Goal: Communication & Community: Answer question/provide support

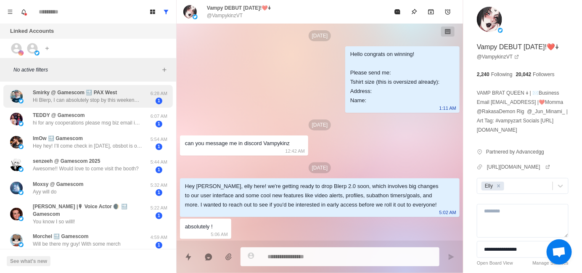
click at [72, 101] on p "Hi Blerp, I can absolutely stop by this weekend! I’m around all day [DATE] and …" at bounding box center [87, 100] width 109 height 8
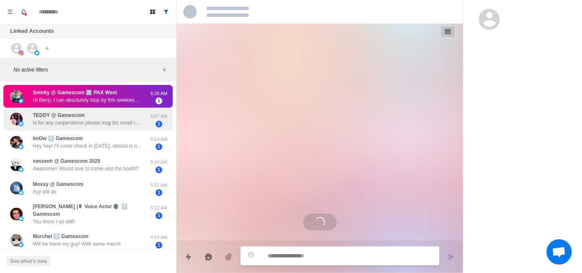
scroll to position [1023, 0]
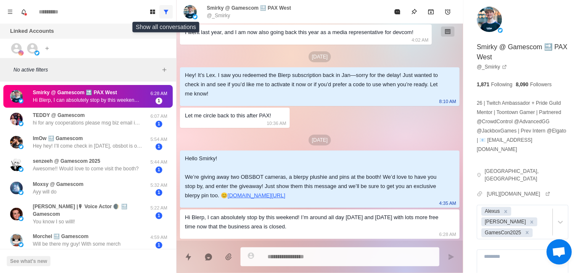
click at [170, 14] on button "Show all conversations" at bounding box center [165, 11] width 13 height 13
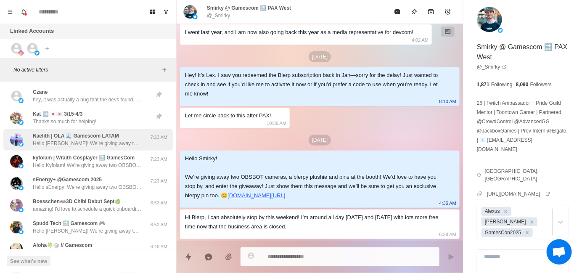
click at [99, 145] on p "Hello [PERSON_NAME]! We’re giving away two OBSBOT cameras, a blerpy plushie and…" at bounding box center [87, 144] width 109 height 8
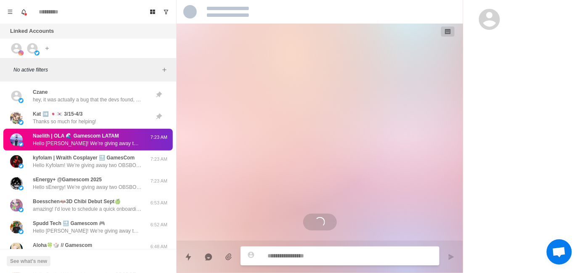
scroll to position [0, 0]
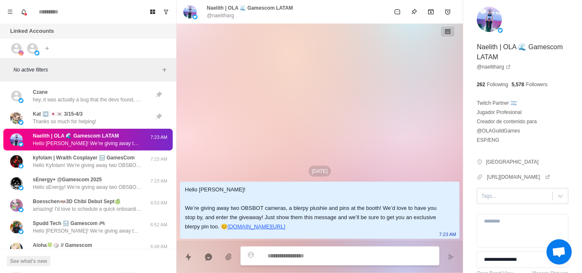
type textarea "*"
click at [490, 199] on div at bounding box center [515, 195] width 67 height 9
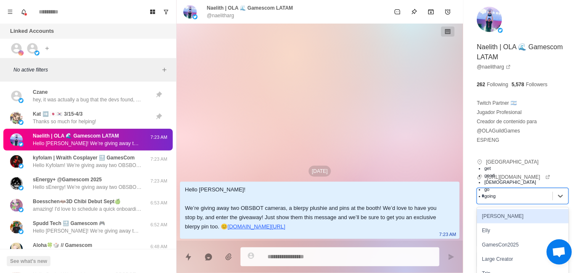
type input "**"
click at [502, 223] on div "GamesCon2025" at bounding box center [523, 216] width 92 height 14
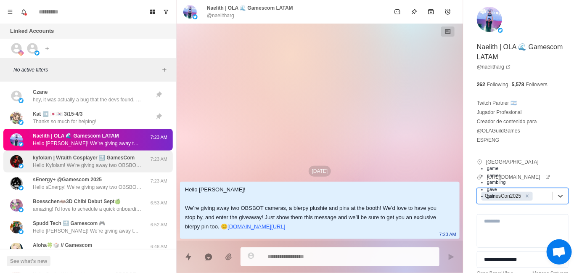
click at [67, 162] on p "Hello Kyfolam! We’re giving away two OBSBOT cameras, a blerpy plushie and pins …" at bounding box center [87, 166] width 109 height 8
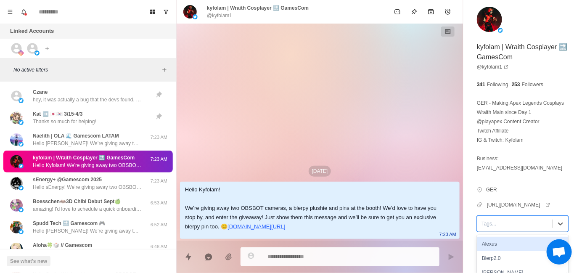
click at [498, 229] on div "Tags..." at bounding box center [514, 223] width 75 height 13
type textarea "*"
type input "**"
type textarea "*"
click at [501, 243] on div "GamesCon2025" at bounding box center [523, 244] width 92 height 14
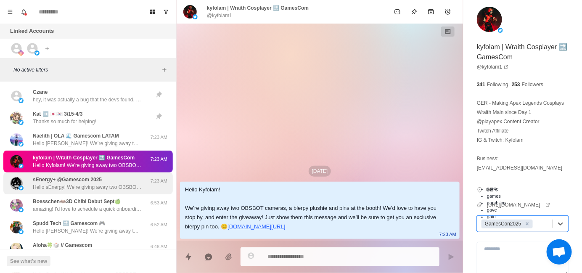
click at [97, 180] on p "sEnergy+ @Gamescom 2025" at bounding box center [67, 180] width 69 height 8
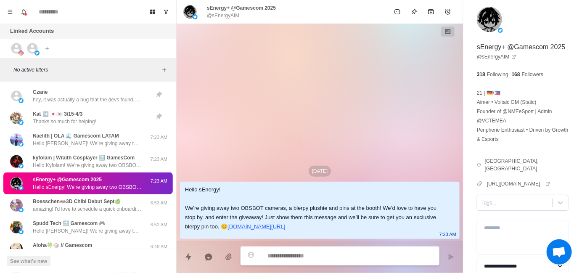
type textarea "*"
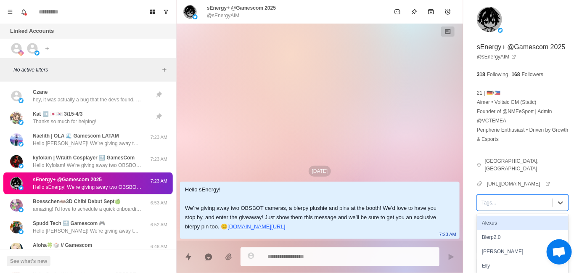
click at [492, 205] on div at bounding box center [515, 202] width 67 height 9
type input "**"
click at [506, 225] on div "GamesCon2025" at bounding box center [523, 223] width 92 height 14
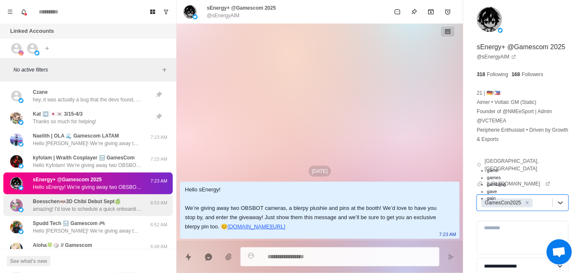
click at [80, 208] on p "amazing! I'd love to schedule a quick onboarding call. I'll show you around, ex…" at bounding box center [87, 209] width 109 height 8
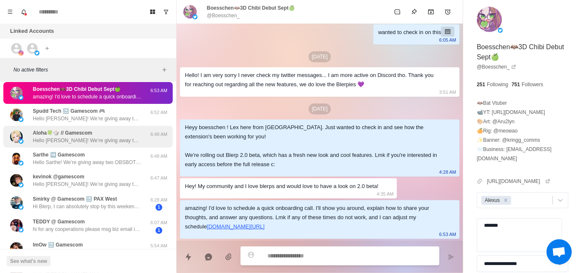
scroll to position [126, 0]
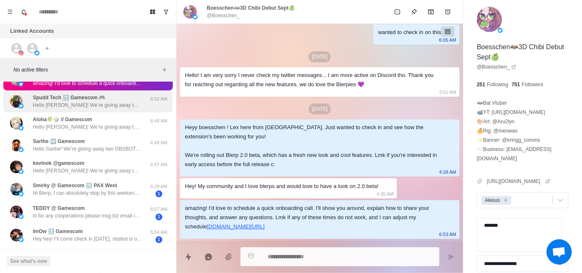
click at [103, 104] on p "Hello [PERSON_NAME]! We’re giving away two OBSBOT cameras, a blerpy plushie and…" at bounding box center [87, 105] width 109 height 8
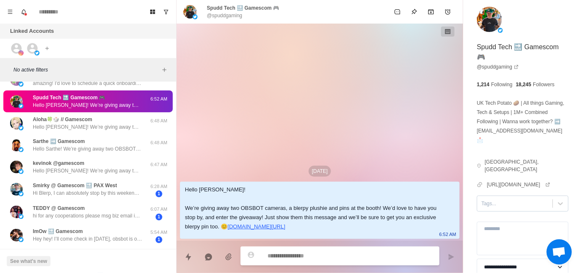
type textarea "*"
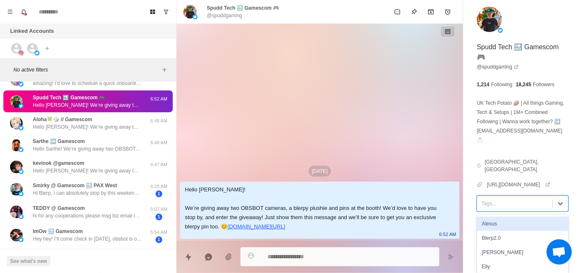
click at [494, 199] on div at bounding box center [515, 203] width 67 height 9
type input "**"
click at [519, 217] on div "GamesCon2025" at bounding box center [523, 224] width 92 height 14
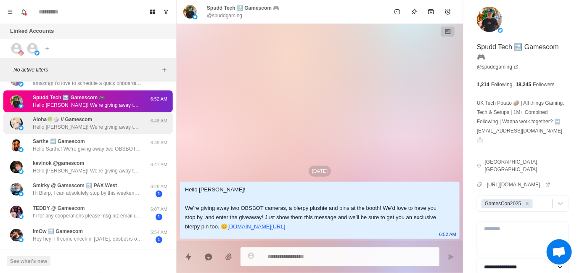
click at [106, 130] on div "Aloha🍀🎲 // Gamescom Hello [PERSON_NAME]! We’re giving away two OBSBOT cameras, …" at bounding box center [88, 123] width 170 height 22
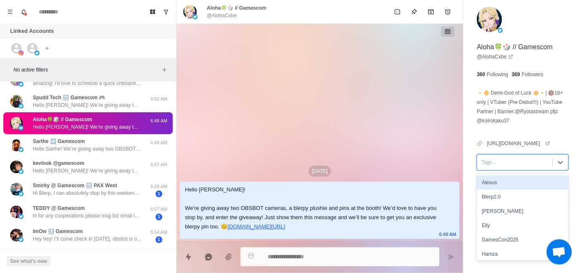
type textarea "*"
click at [511, 167] on div at bounding box center [515, 162] width 67 height 9
type input "**"
click at [540, 190] on div "GamesCon2025" at bounding box center [523, 182] width 92 height 14
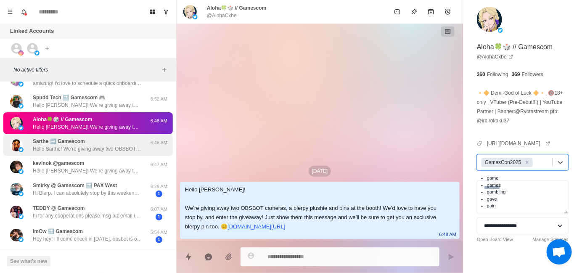
click at [101, 143] on div "Sarthe ➡️ Gamescom Hello Sarthe! We’re giving away two OBSBOT cameras, a blerpy…" at bounding box center [87, 145] width 109 height 15
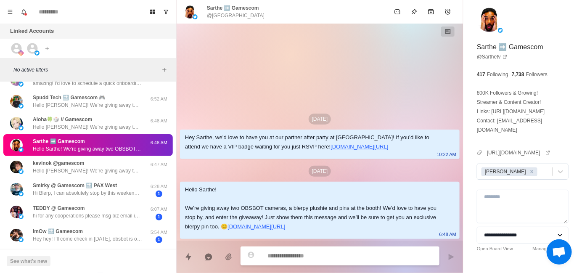
type textarea "*"
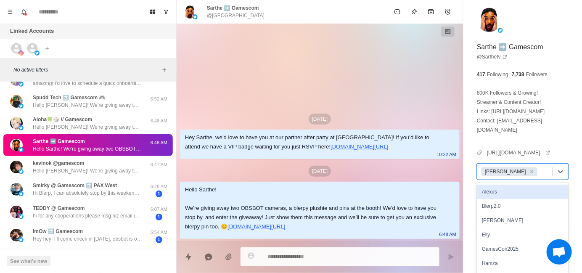
click at [526, 167] on div "[PERSON_NAME]" at bounding box center [514, 171] width 75 height 13
type input "**"
click at [492, 185] on div "GamesCon2025" at bounding box center [523, 192] width 92 height 14
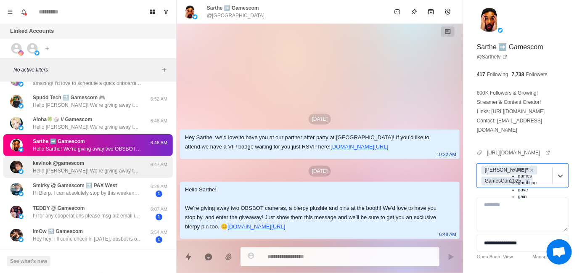
click at [100, 168] on p "Hello [PERSON_NAME]! We’re giving away two OBSBOT cameras, a blerpy plushie and…" at bounding box center [87, 171] width 109 height 8
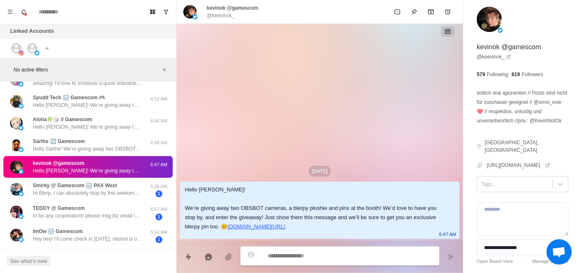
type textarea "*"
click at [513, 180] on div "Tags..." at bounding box center [514, 184] width 75 height 13
type input "*"
type textarea "*"
type input "**"
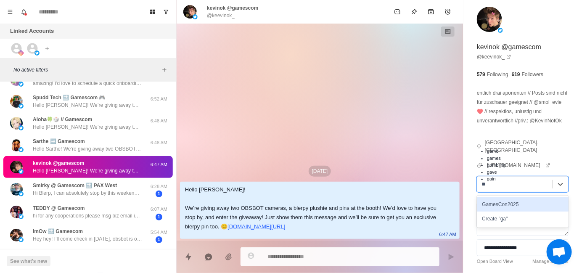
type textarea "*"
click at [530, 201] on div "GamesCon2025" at bounding box center [523, 204] width 92 height 14
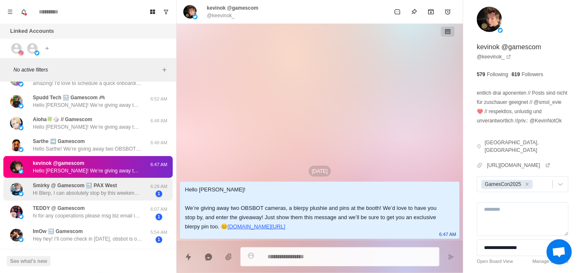
click at [114, 194] on p "Hi Blerp, I can absolutely stop by this weekend! I’m around all day [DATE] and …" at bounding box center [87, 193] width 109 height 8
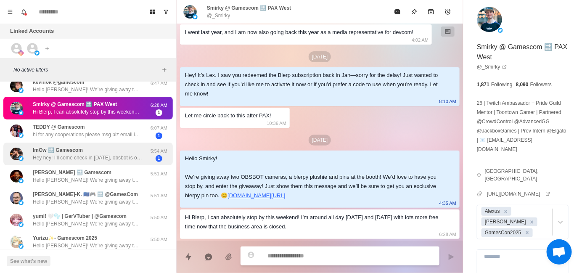
scroll to position [210, 0]
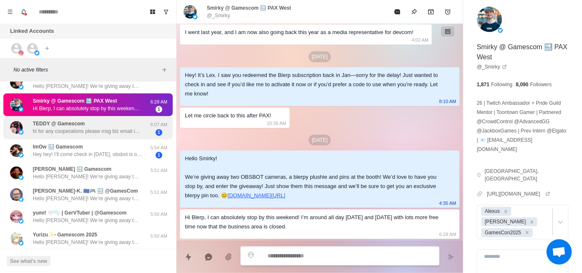
click at [109, 125] on div "TEDDY @ Gamescom hi for any cooperations please msg biz email in bio! thanks" at bounding box center [87, 127] width 109 height 15
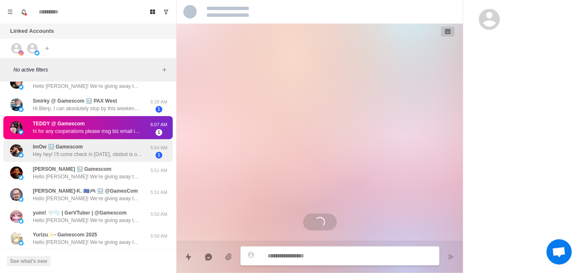
scroll to position [0, 0]
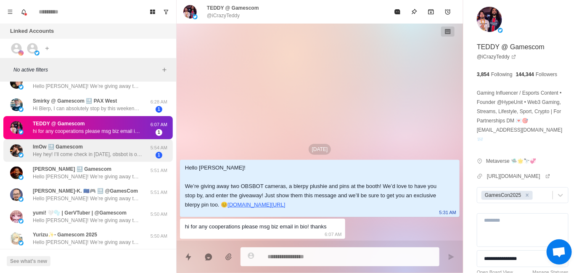
click at [108, 140] on div "ImOw 🔜 Gamescom Hey hey! I’ll come check in [DATE], obsbot is one of my sponsor…" at bounding box center [88, 150] width 170 height 23
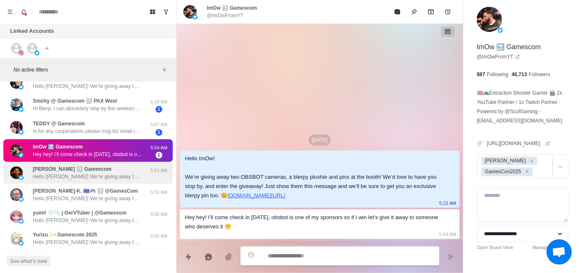
click at [110, 167] on div "[PERSON_NAME] 🔜 Gamescom Hello [PERSON_NAME]! We’re giving away two OBSBOT came…" at bounding box center [87, 172] width 109 height 15
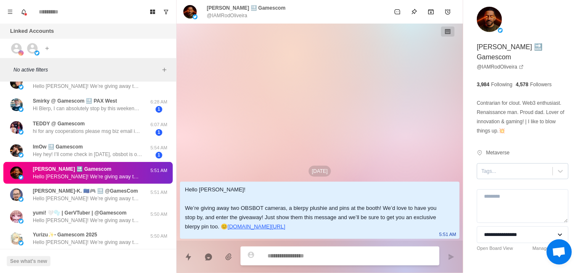
type textarea "*"
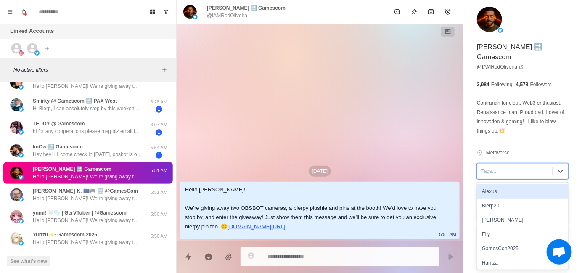
click at [501, 172] on div at bounding box center [515, 171] width 67 height 9
type input "**"
click at [530, 190] on div "GamesCon2025" at bounding box center [523, 191] width 92 height 14
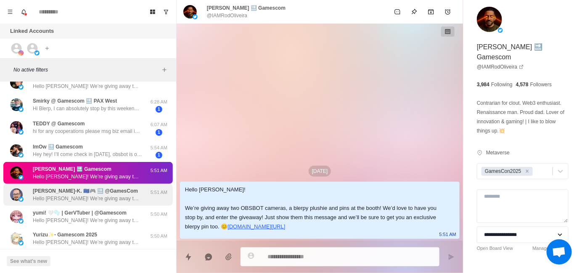
click at [95, 191] on p "[PERSON_NAME]-K. 🇪🇺🎮 🔜 @GamesCom" at bounding box center [85, 191] width 105 height 8
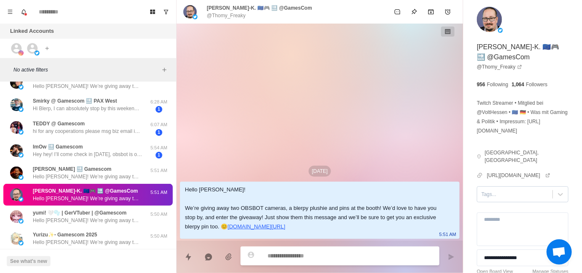
type textarea "*"
click at [515, 192] on div at bounding box center [515, 194] width 67 height 9
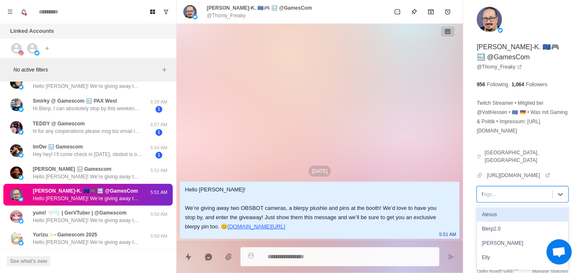
type input "**"
click at [532, 216] on div "GamesCon2025" at bounding box center [523, 214] width 92 height 14
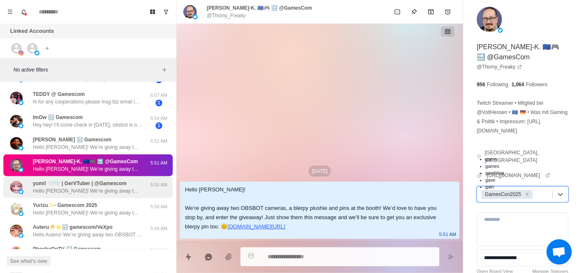
scroll to position [252, 0]
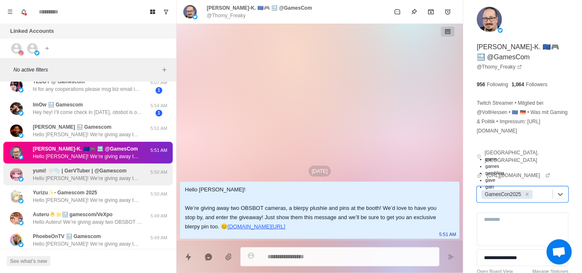
click at [88, 180] on p "Hello [PERSON_NAME]! We’re giving away two OBSBOT cameras, a blerpy plushie and…" at bounding box center [87, 179] width 109 height 8
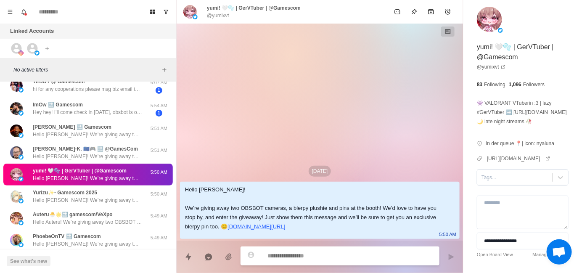
type textarea "*"
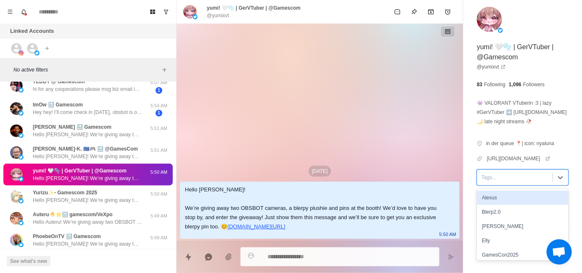
click at [495, 182] on div at bounding box center [515, 177] width 67 height 9
type input "**"
click at [538, 205] on div "GamesCon2025" at bounding box center [523, 198] width 92 height 14
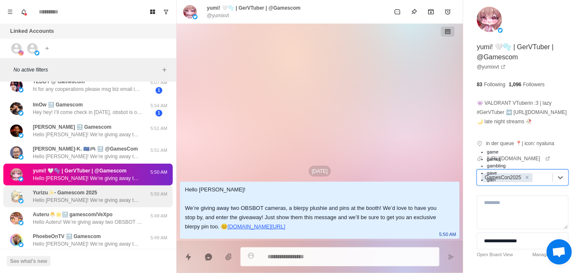
click at [131, 199] on p "Hello [PERSON_NAME]! We’re giving away two OBSBOT cameras, a blerpy plushie and…" at bounding box center [87, 200] width 109 height 8
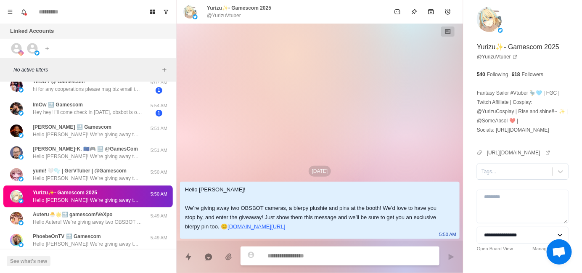
type textarea "*"
click at [501, 176] on div at bounding box center [515, 171] width 67 height 9
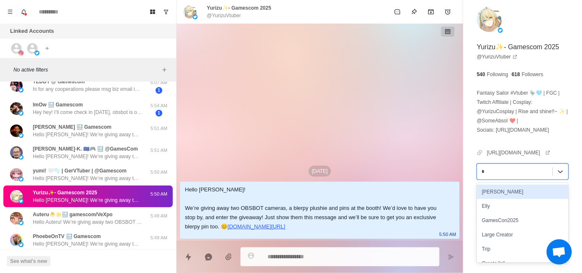
type input "**"
click at [545, 197] on div "GamesCon2025" at bounding box center [523, 192] width 92 height 14
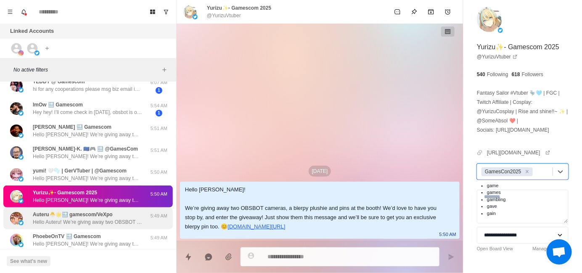
click at [120, 217] on div "Auteru🐣🌟🔜 gamescom/VeXpo Hello Auteru! We’re giving away two OBSBOT cameras, a …" at bounding box center [87, 218] width 109 height 15
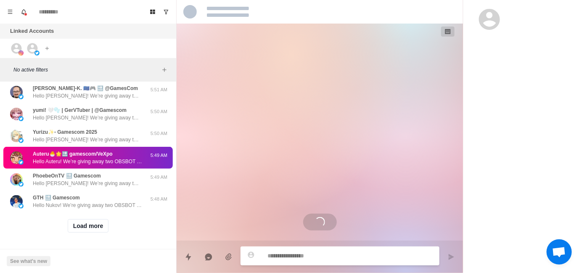
scroll to position [11, 0]
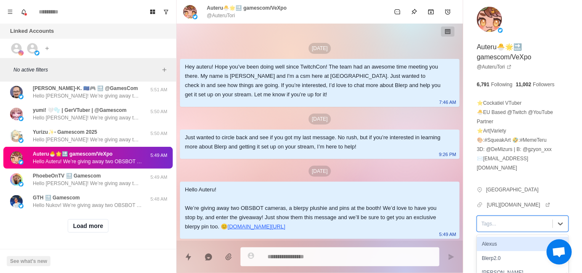
click at [501, 219] on div at bounding box center [515, 223] width 67 height 9
type textarea "*"
type input "**"
click at [506, 237] on div "GamesCon2025" at bounding box center [523, 244] width 92 height 14
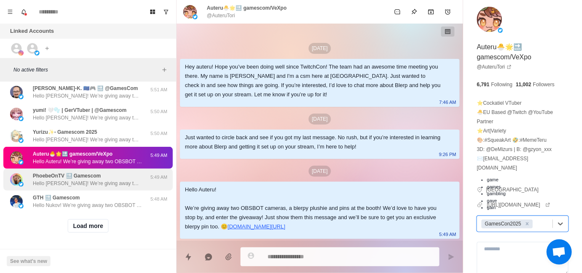
click at [75, 180] on p "Hello [PERSON_NAME]! We’re giving away two OBSBOT cameras, a blerpy plushie and…" at bounding box center [87, 184] width 109 height 8
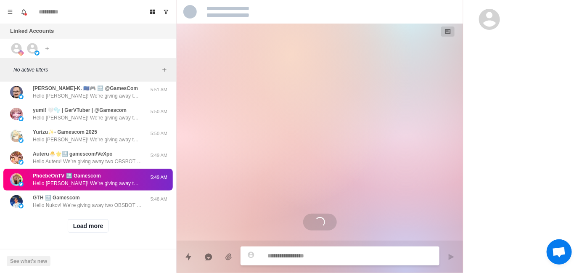
scroll to position [0, 0]
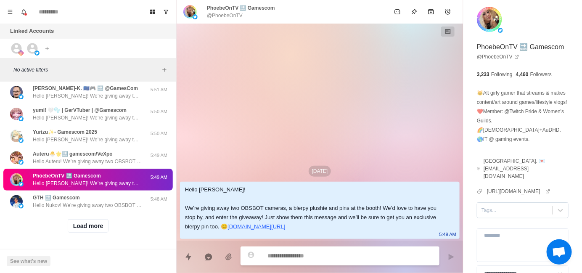
type textarea "*"
click at [506, 215] on div at bounding box center [515, 210] width 67 height 9
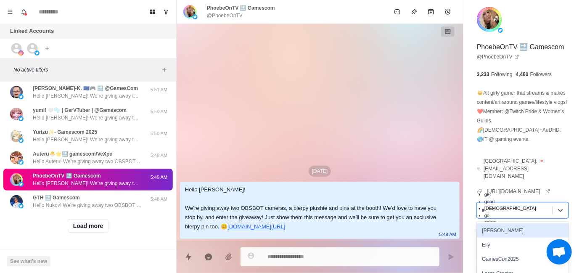
type input "**"
click at [519, 238] on div "GamesCon2025" at bounding box center [523, 230] width 92 height 14
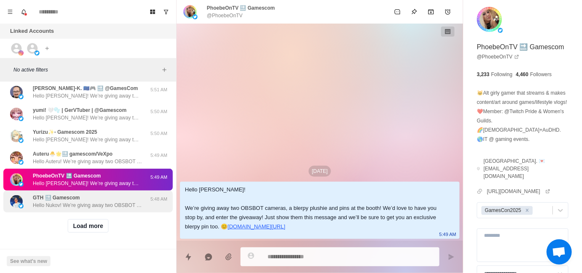
click at [74, 191] on div "GTH 🔜 Gamescom Hello Nukov! We’re giving away two OBSBOT cameras, a blerpy plus…" at bounding box center [88, 202] width 170 height 22
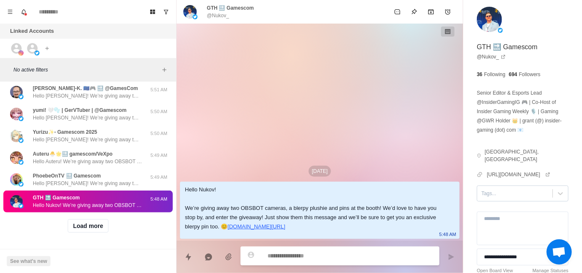
type textarea "*"
click at [500, 189] on div at bounding box center [515, 193] width 67 height 9
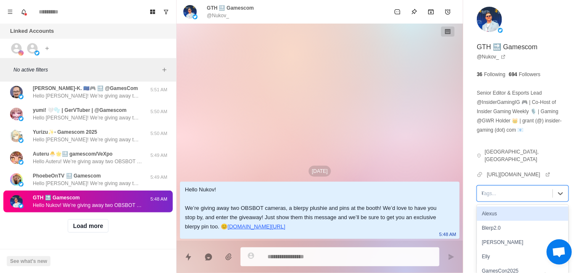
type input "**"
click at [533, 207] on div "GamesCon2025" at bounding box center [523, 214] width 92 height 14
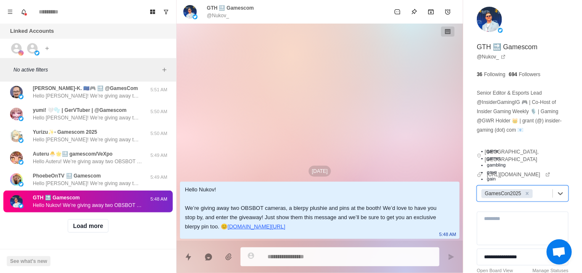
click at [90, 212] on div "Load more" at bounding box center [88, 225] width 170 height 27
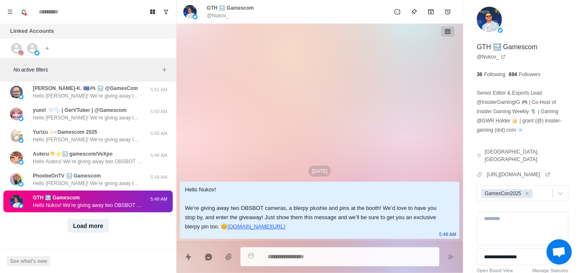
click at [89, 219] on button "Load more" at bounding box center [88, 225] width 41 height 13
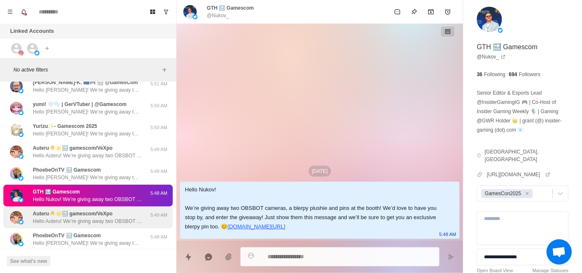
click at [99, 215] on p "Auteru🐣🌟🔜 gamescom/VeXpo" at bounding box center [73, 214] width 80 height 8
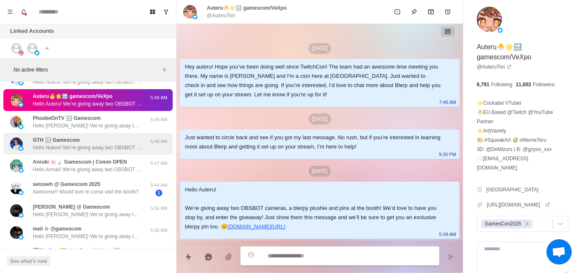
scroll to position [445, 0]
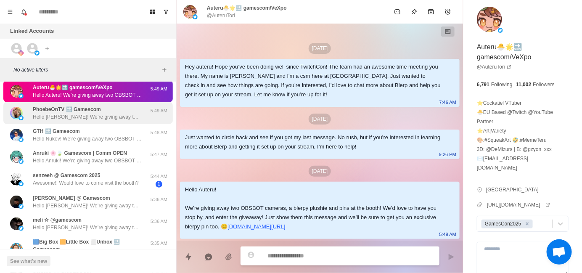
click at [65, 114] on p "Hello [PERSON_NAME]! We’re giving away two OBSBOT cameras, a blerpy plushie and…" at bounding box center [87, 117] width 109 height 8
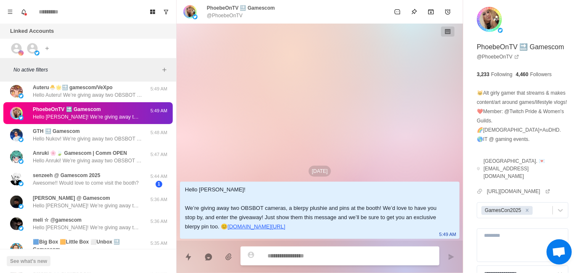
scroll to position [0, 0]
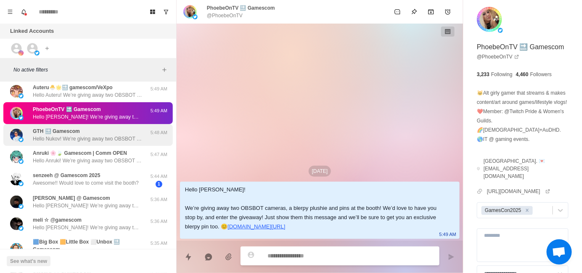
click at [63, 128] on p "GTH 🔜 Gamescom" at bounding box center [56, 131] width 47 height 8
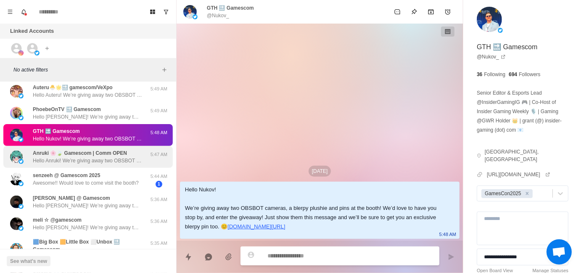
click at [65, 153] on p "Anruki 🌸🍃 Gamescom | Comm OPEN" at bounding box center [80, 153] width 94 height 8
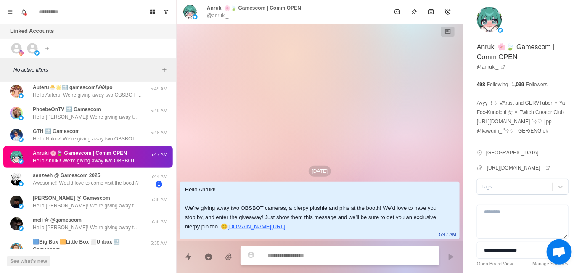
type textarea "*"
click at [507, 188] on div "*" at bounding box center [515, 186] width 67 height 9
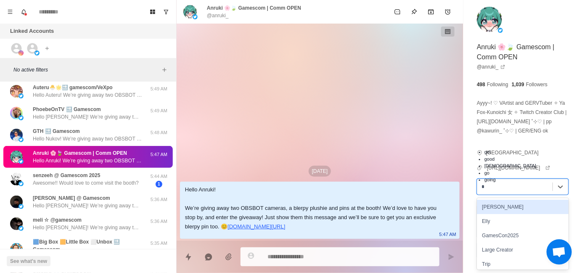
type input "**"
click at [521, 201] on div "GamesCon2025" at bounding box center [523, 207] width 92 height 14
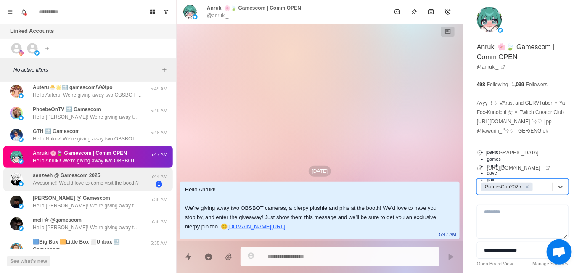
click at [88, 173] on p "senzeeh @ Gamescom 2025" at bounding box center [66, 176] width 67 height 8
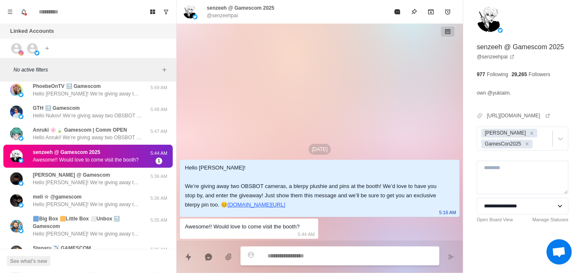
scroll to position [553, 0]
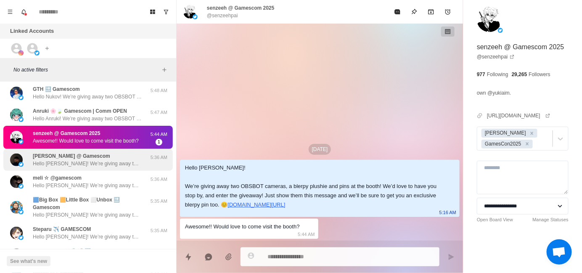
click at [123, 162] on p "Hello [PERSON_NAME]! We’re giving away two OBSBOT cameras, a blerpy plushie and…" at bounding box center [87, 164] width 109 height 8
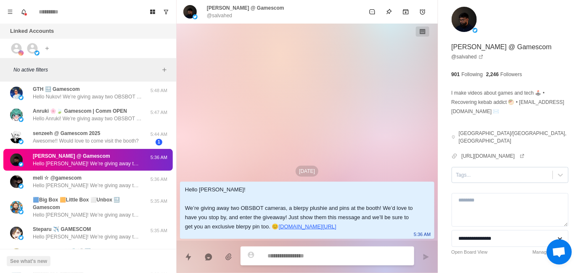
type textarea "*"
click at [507, 170] on div at bounding box center [502, 174] width 93 height 9
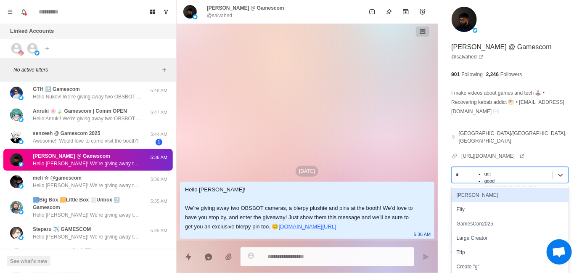
type input "**"
click at [528, 188] on div "GamesCon2025" at bounding box center [510, 195] width 117 height 14
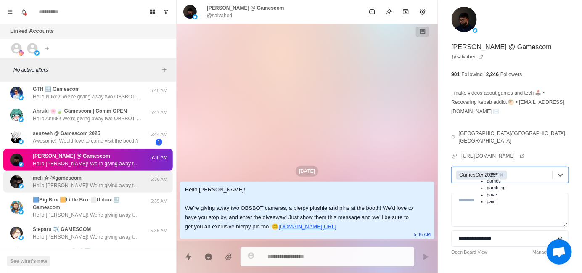
click at [111, 179] on div "meli ☆ @gamescom Hello [PERSON_NAME]! We’re giving away two OBSBOT cameras, a b…" at bounding box center [87, 181] width 109 height 15
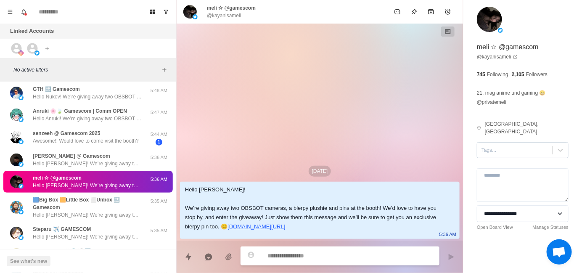
type textarea "*"
click at [511, 146] on div at bounding box center [515, 150] width 67 height 9
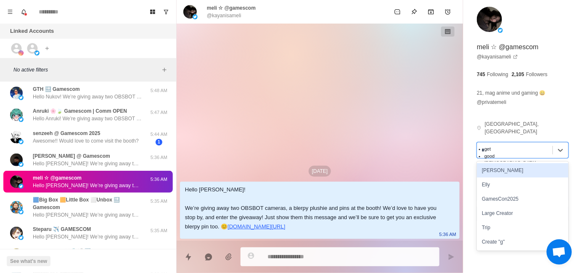
type input "**"
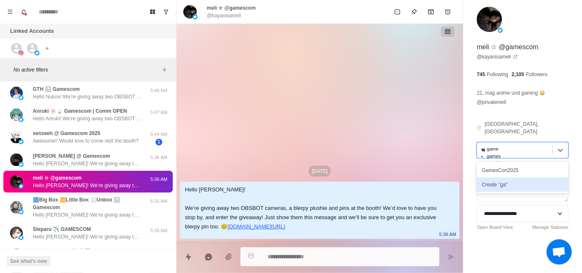
click at [536, 178] on div "Create "ga"" at bounding box center [523, 185] width 92 height 14
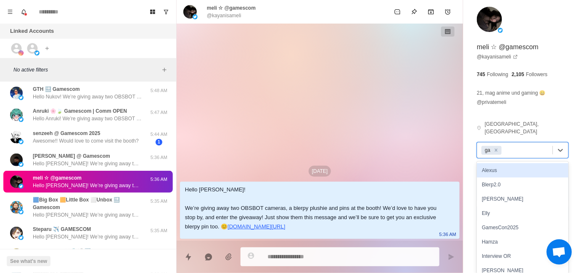
click at [536, 146] on div at bounding box center [526, 150] width 45 height 9
click at [498, 147] on icon "Remove ga" at bounding box center [496, 150] width 6 height 6
type textarea "*"
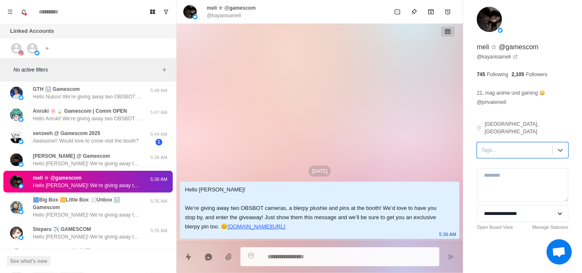
click at [498, 146] on div at bounding box center [515, 150] width 67 height 9
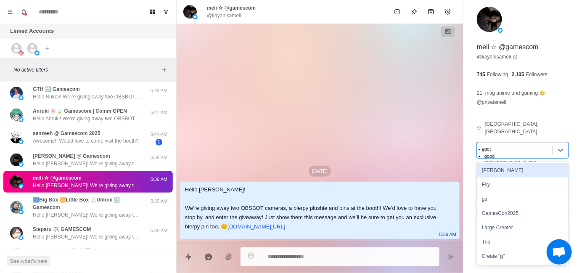
type input "**"
type textarea "*"
click at [544, 163] on div "ga" at bounding box center [523, 170] width 92 height 14
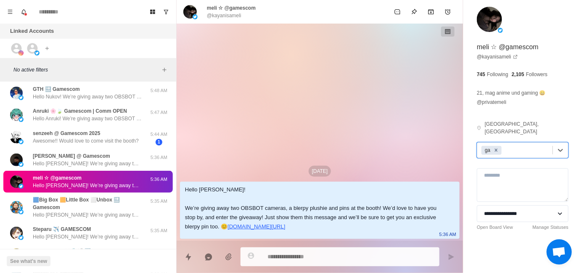
click at [492, 146] on div "Remove ga" at bounding box center [496, 150] width 9 height 9
type textarea "*"
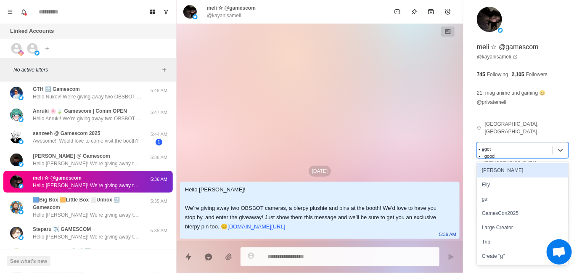
type input "**"
type textarea "*"
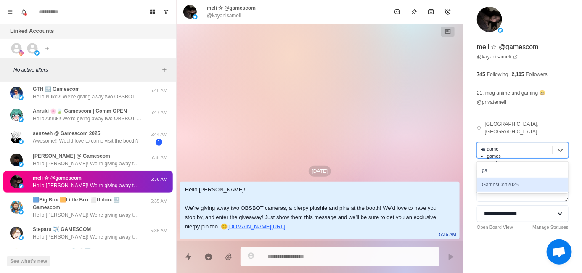
click at [551, 178] on div "GamesCon2025" at bounding box center [523, 185] width 92 height 14
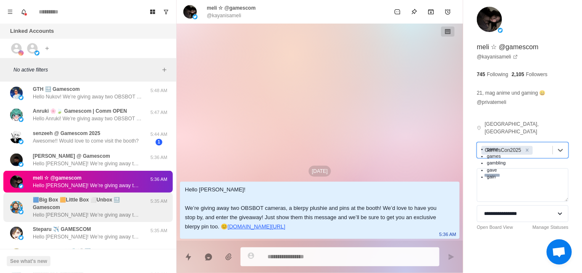
click at [86, 208] on p "🟦Big Box 🟧Little Box ⬜️Unbox 🔜 Gamescom" at bounding box center [91, 203] width 116 height 15
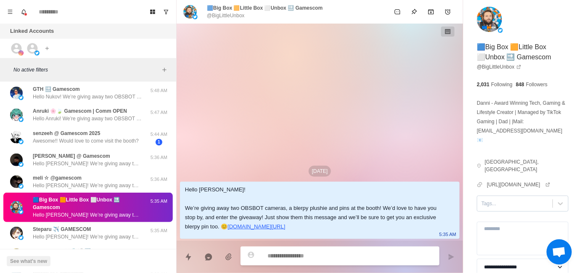
type textarea "*"
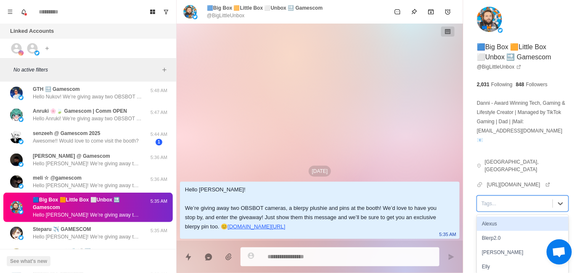
click at [516, 201] on div at bounding box center [515, 203] width 67 height 9
type input "**"
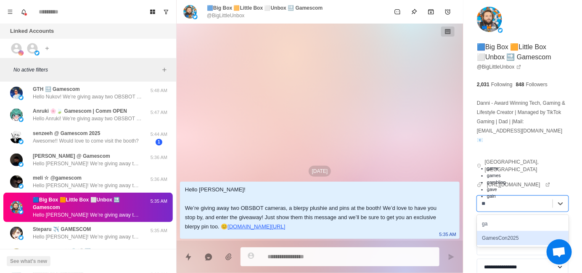
click at [505, 239] on div "GamesCon2025" at bounding box center [523, 238] width 92 height 14
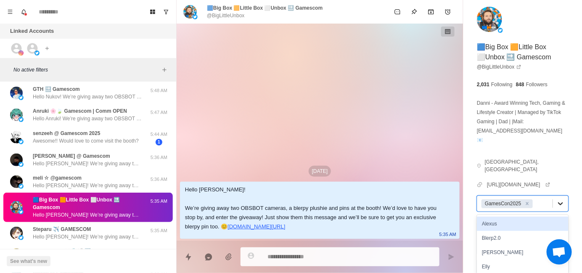
click at [557, 204] on icon at bounding box center [561, 203] width 8 height 8
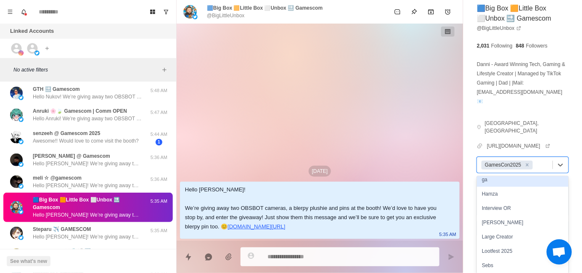
scroll to position [67, 0]
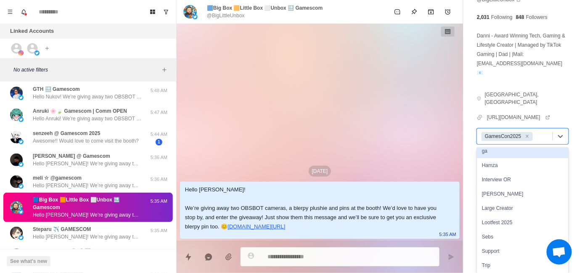
drag, startPoint x: 493, startPoint y: 154, endPoint x: 317, endPoint y: 117, distance: 180.1
click at [328, 119] on div "**********" at bounding box center [379, 136] width 405 height 273
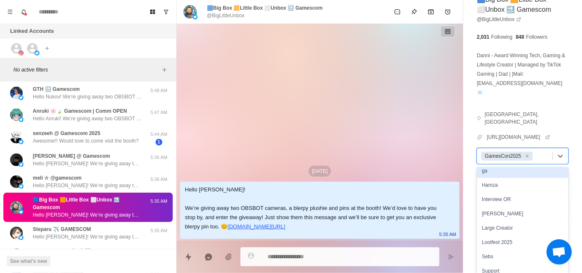
click at [317, 117] on div "[DATE] Hello [PERSON_NAME]! We’re giving away two OBSBOT cameras, a blerpy plus…" at bounding box center [320, 132] width 286 height 217
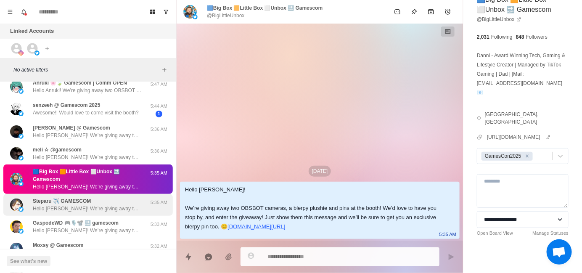
scroll to position [595, 0]
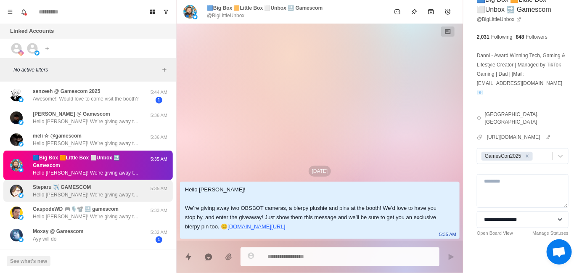
click at [78, 189] on p "Steparu ✈️ GAMESCOM" at bounding box center [62, 187] width 58 height 8
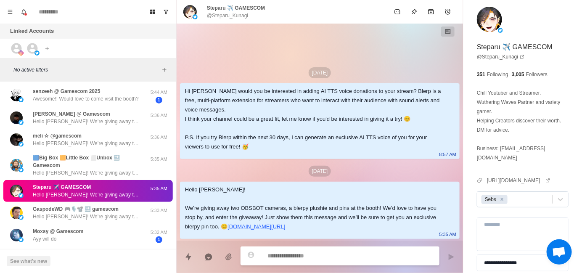
type textarea "*"
click at [523, 198] on div at bounding box center [528, 199] width 39 height 9
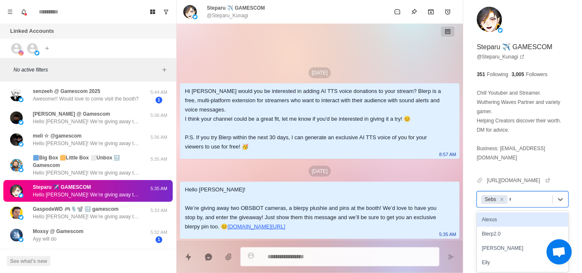
type input "**"
drag, startPoint x: 519, startPoint y: 227, endPoint x: 494, endPoint y: 218, distance: 25.8
click at [519, 227] on div "GamesCon2025" at bounding box center [523, 234] width 92 height 14
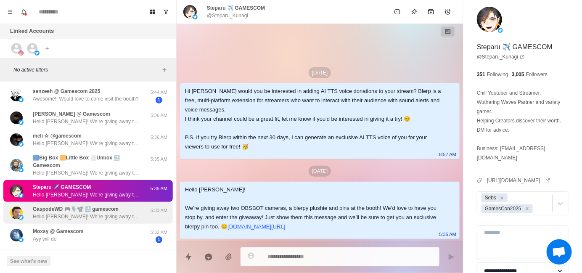
click at [103, 215] on p "Hello [PERSON_NAME]! We’re giving away two OBSBOT cameras, a blerpy plushie and…" at bounding box center [87, 217] width 109 height 8
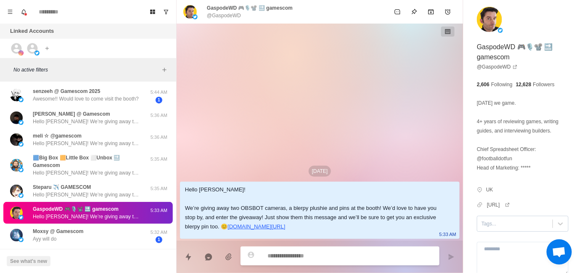
type textarea "*"
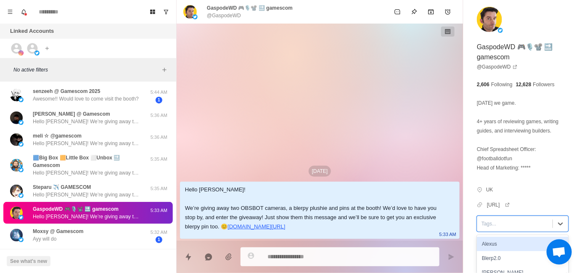
click at [520, 228] on div at bounding box center [515, 223] width 67 height 9
type input "**"
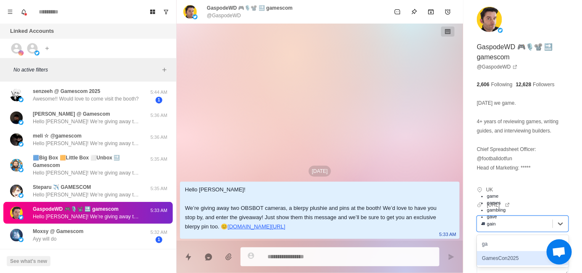
click at [509, 261] on div "GamesCon2025" at bounding box center [523, 258] width 92 height 14
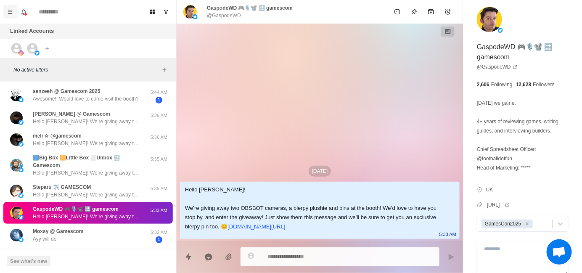
click at [7, 11] on icon "Menu" at bounding box center [10, 12] width 6 height 6
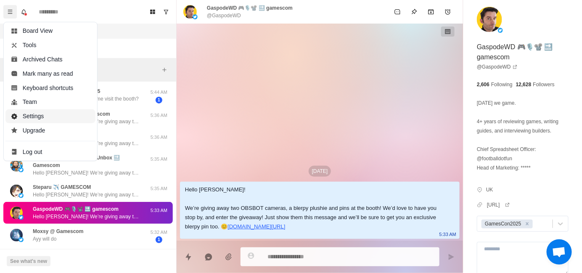
click at [67, 109] on button "Settings" at bounding box center [50, 116] width 90 height 14
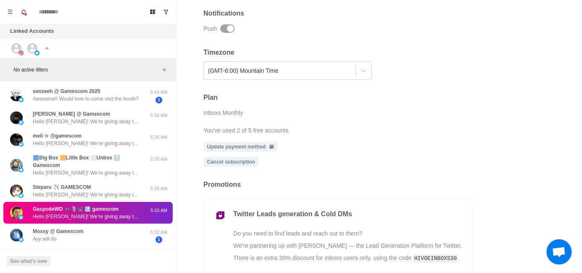
scroll to position [273, 0]
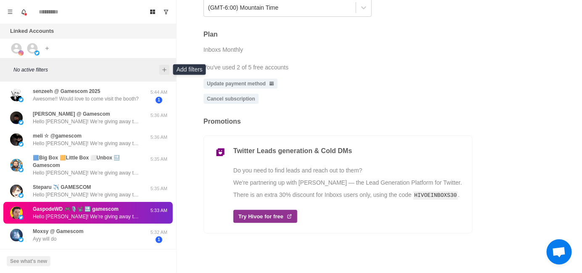
click at [166, 69] on icon "Add filters" at bounding box center [164, 70] width 4 height 4
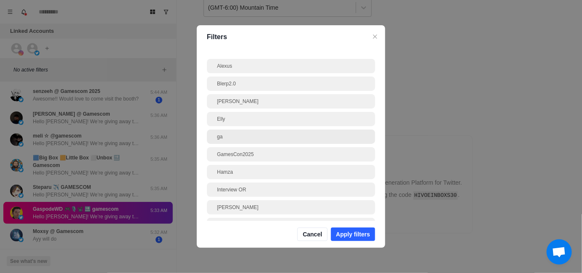
drag, startPoint x: 283, startPoint y: 135, endPoint x: 337, endPoint y: 138, distance: 53.9
click at [337, 138] on div "ga" at bounding box center [291, 137] width 148 height 8
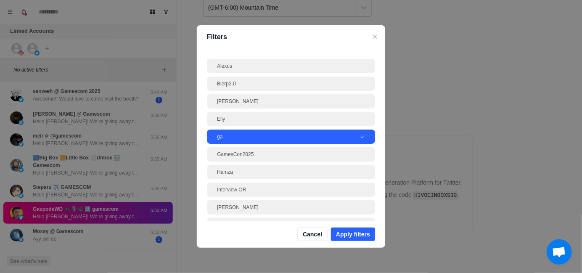
click at [360, 137] on icon at bounding box center [362, 136] width 5 height 5
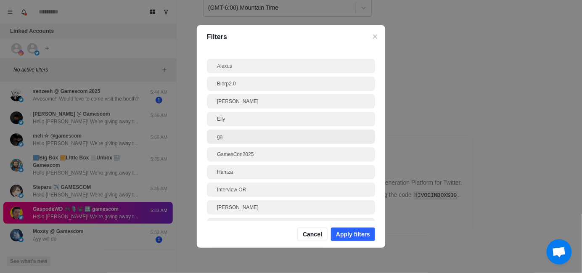
click at [357, 137] on div "ga" at bounding box center [291, 137] width 148 height 8
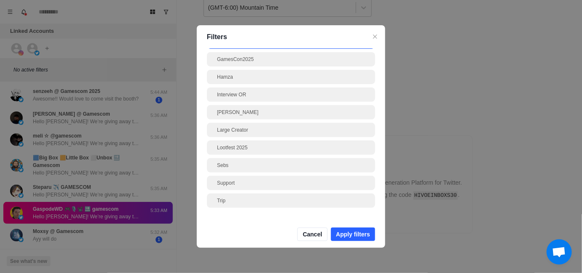
scroll to position [0, 0]
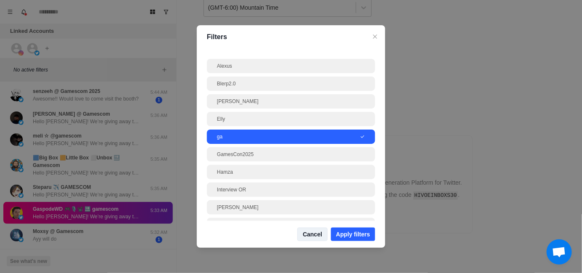
click at [318, 235] on button "Cancel" at bounding box center [312, 234] width 30 height 13
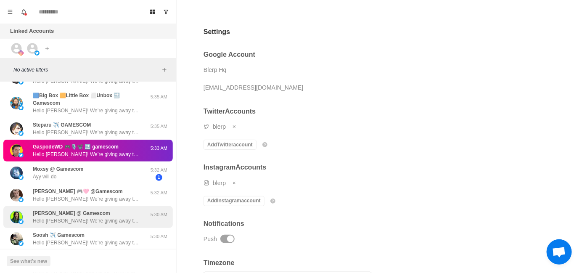
scroll to position [679, 0]
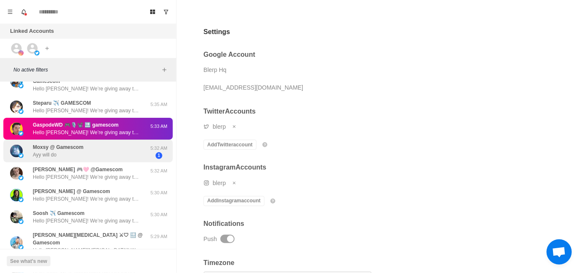
click at [81, 156] on div "Moxsy @ Gamescom Ayy will do" at bounding box center [58, 150] width 50 height 15
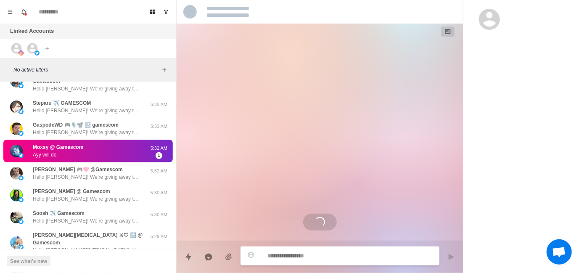
scroll to position [304, 0]
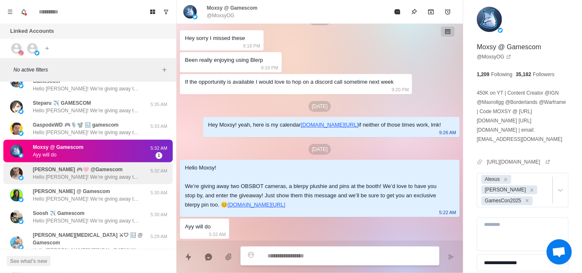
click at [72, 172] on p "[PERSON_NAME] 🎮🩷 @Gamescom" at bounding box center [78, 170] width 90 height 8
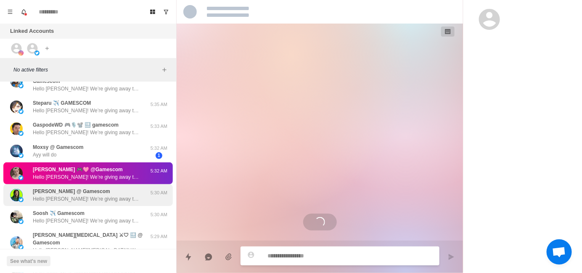
scroll to position [0, 0]
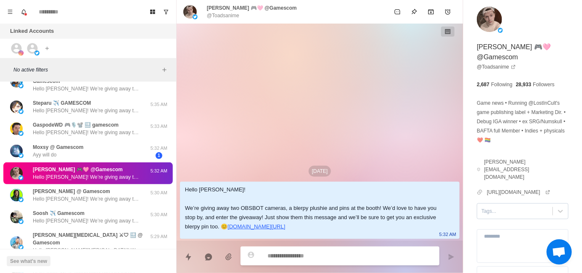
type textarea "*"
click at [498, 207] on div at bounding box center [515, 211] width 67 height 9
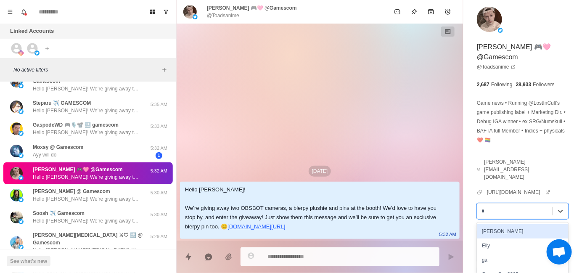
type input "**"
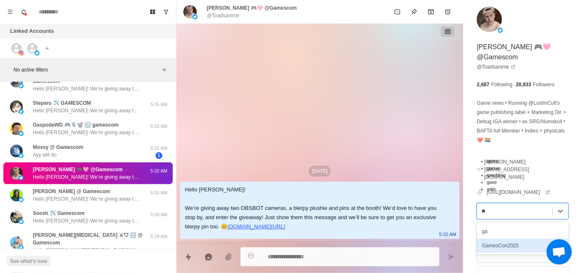
drag, startPoint x: 530, startPoint y: 229, endPoint x: 526, endPoint y: 229, distance: 4.2
click at [531, 239] on div "GamesCon2025" at bounding box center [523, 246] width 92 height 14
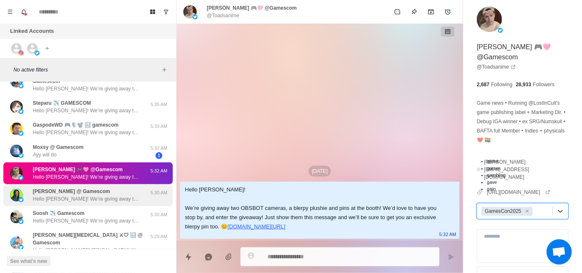
click at [103, 195] on p "Hello [PERSON_NAME]! We’re giving away two OBSBOT cameras, a blerpy plushie and…" at bounding box center [87, 199] width 109 height 8
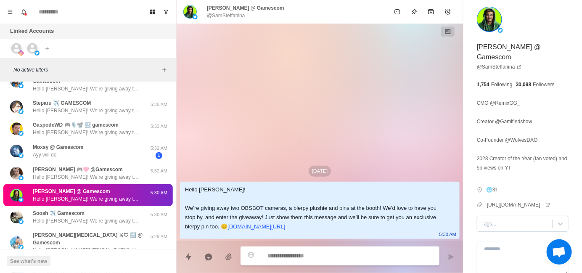
type textarea "*"
click at [501, 231] on div "Tags..." at bounding box center [523, 224] width 92 height 16
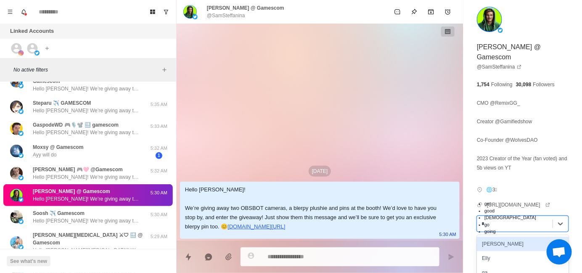
type input "**"
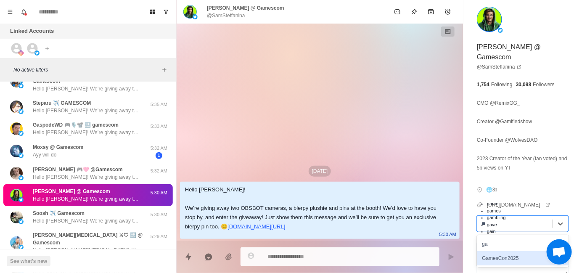
click at [514, 265] on div "GamesCon2025" at bounding box center [523, 258] width 92 height 14
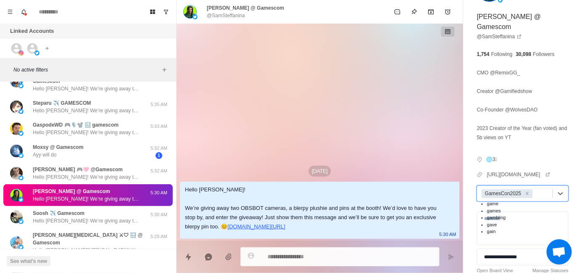
scroll to position [82, 0]
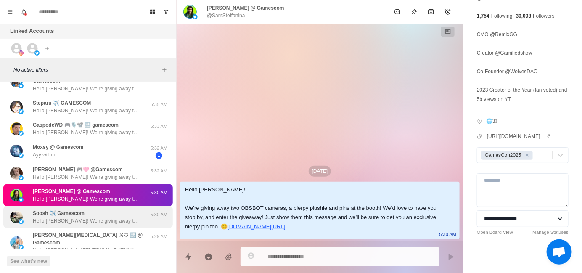
click at [103, 211] on div "Soosh ✈️ Gamescom Hello [PERSON_NAME]! We’re giving away two OBSBOT cameras, a …" at bounding box center [87, 216] width 109 height 15
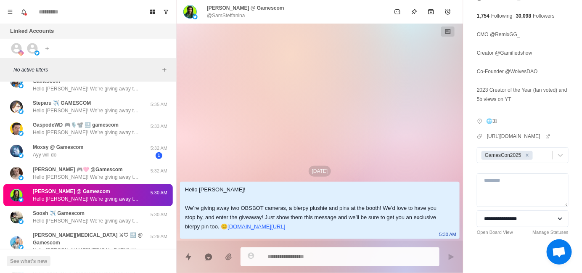
scroll to position [0, 0]
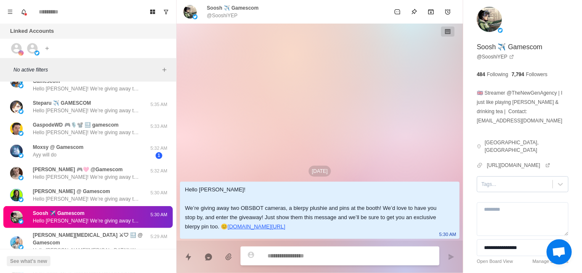
type textarea "*"
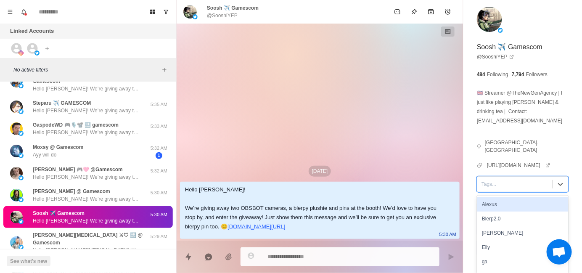
click at [501, 178] on div "Tags..." at bounding box center [514, 184] width 75 height 13
type input "**"
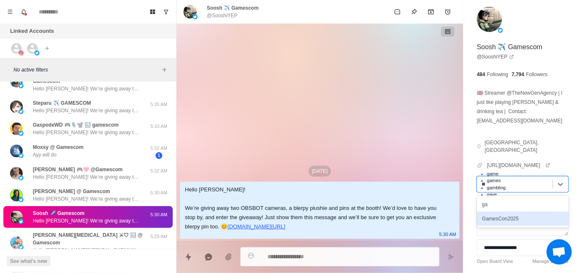
click at [543, 212] on div "GamesCon2025" at bounding box center [523, 219] width 92 height 14
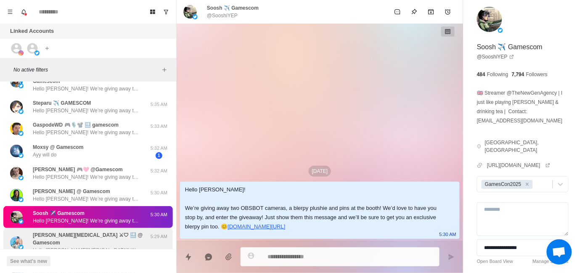
click at [83, 233] on p "[PERSON_NAME][MEDICAL_DATA] ⚔🛡 🔜 @ Gamescom" at bounding box center [91, 238] width 116 height 15
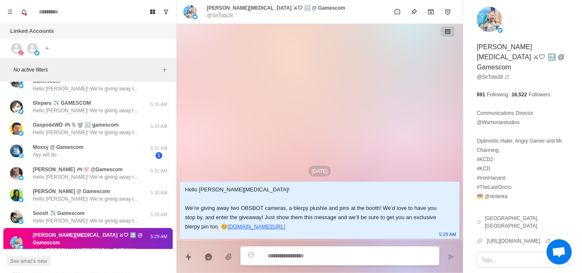
type textarea "*"
click at [506, 255] on div at bounding box center [515, 259] width 67 height 9
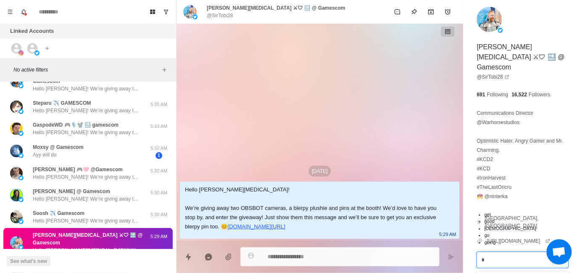
type input "**"
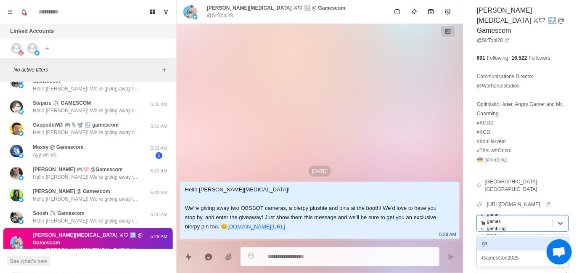
scroll to position [94, 0]
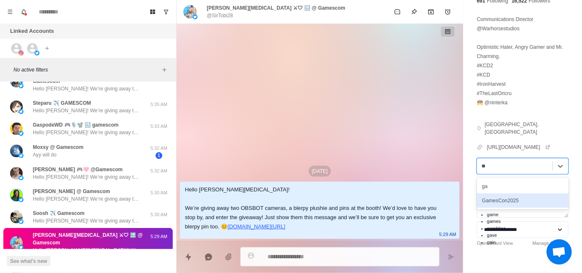
click at [546, 193] on div "GamesCon2025" at bounding box center [523, 200] width 92 height 14
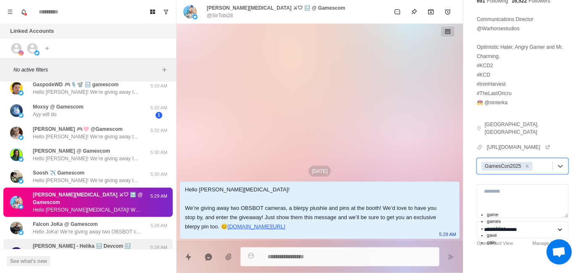
scroll to position [763, 0]
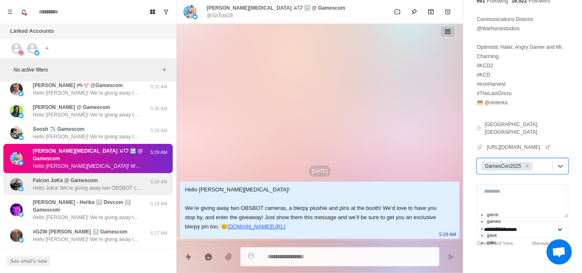
click at [85, 184] on p "Hello JoKa! We’re giving away two OBSBOT cameras, a blerpy plushie and pins at …" at bounding box center [87, 188] width 109 height 8
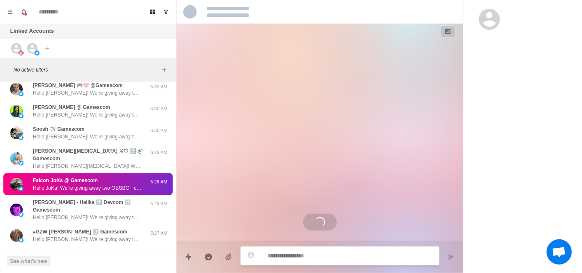
scroll to position [0, 0]
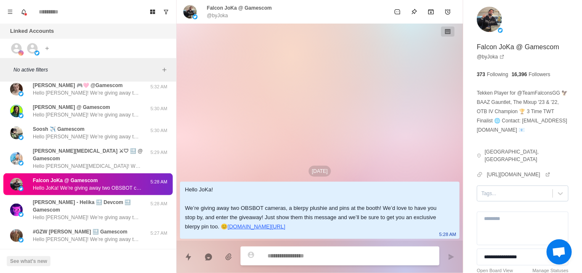
type textarea "*"
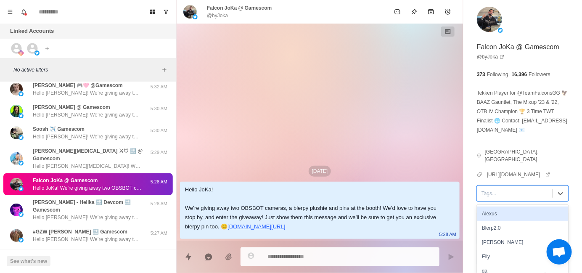
click at [511, 189] on div at bounding box center [515, 193] width 67 height 9
type input "**"
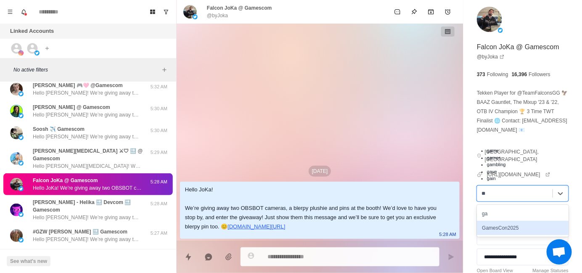
type textarea "*"
click at [526, 221] on div "GamesCon2025" at bounding box center [523, 228] width 92 height 14
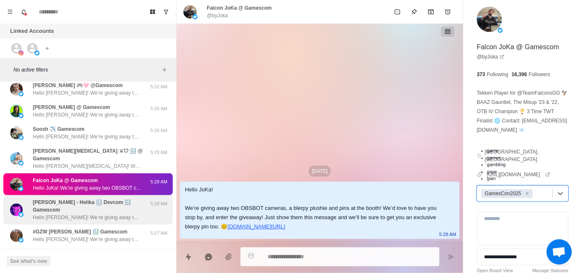
click at [66, 201] on p "[PERSON_NAME] - Helika 🔜 Devcom 🔜 Gamescom" at bounding box center [91, 206] width 116 height 15
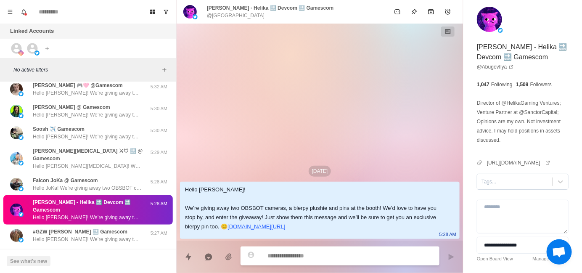
type textarea "*"
click at [522, 187] on div "Tags..." at bounding box center [514, 181] width 75 height 13
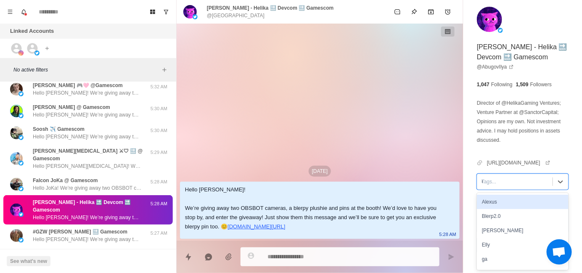
type input "**"
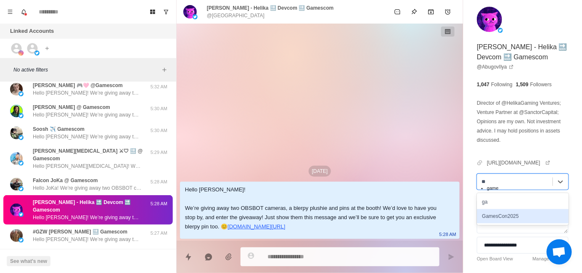
click at [541, 220] on div "GamesCon2025" at bounding box center [523, 216] width 92 height 14
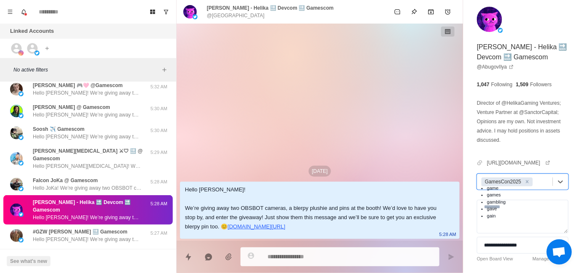
click at [334, 98] on div "[DATE] Hello [PERSON_NAME]! We’re giving away two OBSBOT cameras, a blerpy plus…" at bounding box center [320, 132] width 286 height 217
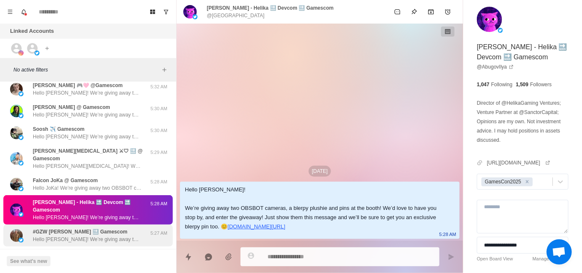
click at [106, 228] on div "#GZW [PERSON_NAME] 🔜 Gamescom Hello [PERSON_NAME]! We’re giving away two OBSBOT…" at bounding box center [87, 235] width 109 height 15
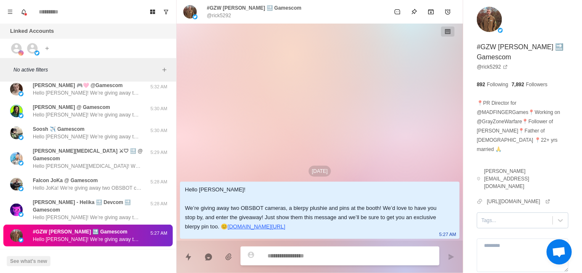
type textarea "*"
click at [492, 216] on div at bounding box center [515, 220] width 67 height 9
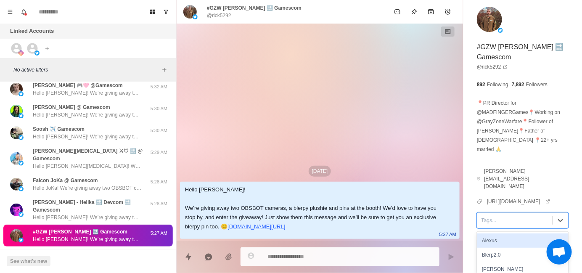
type input "**"
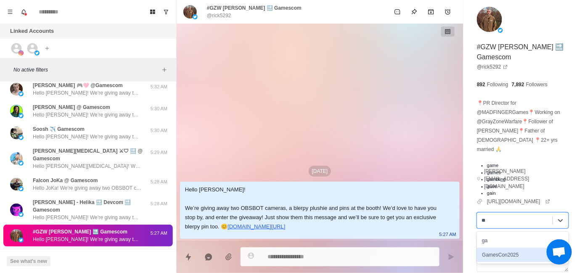
click at [517, 248] on div "GamesCon2025" at bounding box center [523, 255] width 92 height 14
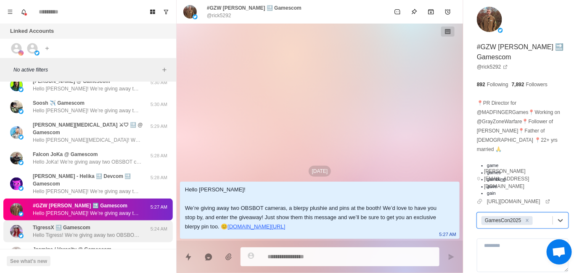
scroll to position [840, 0]
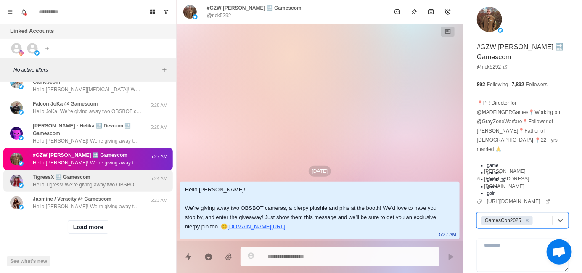
click at [93, 173] on div "TigressX 🔜 Gamescom Hello Tigress! We’re giving away two OBSBOT cameras, a bler…" at bounding box center [87, 180] width 109 height 15
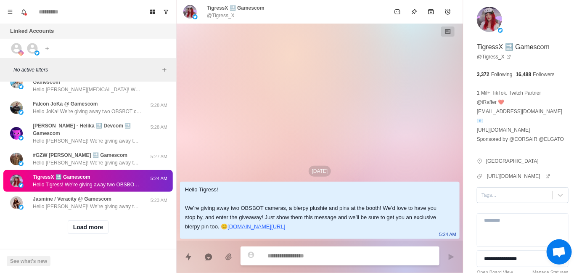
type textarea "*"
click at [502, 191] on div at bounding box center [515, 195] width 67 height 9
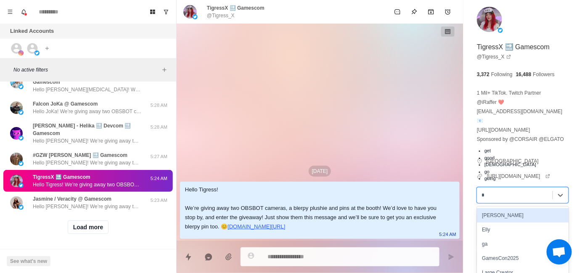
type input "**"
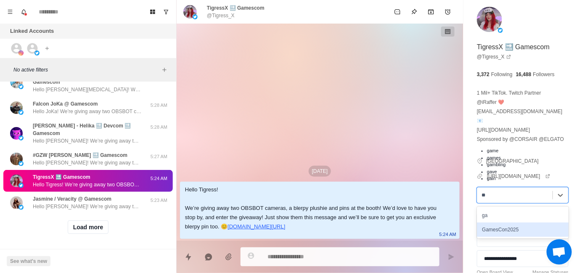
click at [506, 223] on div "GamesCon2025" at bounding box center [523, 230] width 92 height 14
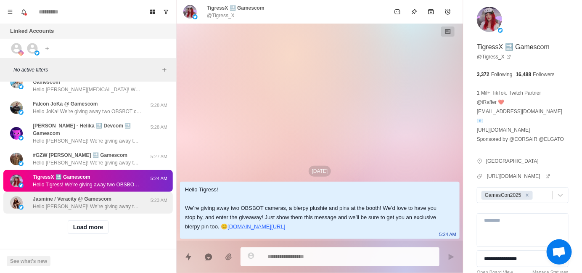
click at [78, 195] on p "Jasmine / Veracity @ Gamescom" at bounding box center [72, 199] width 79 height 8
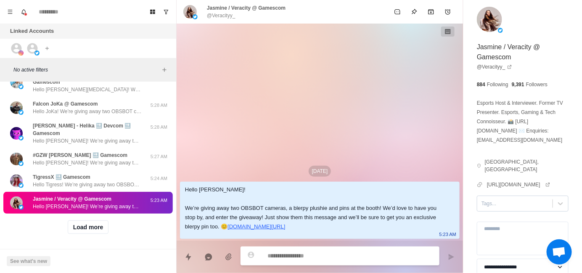
type textarea "*"
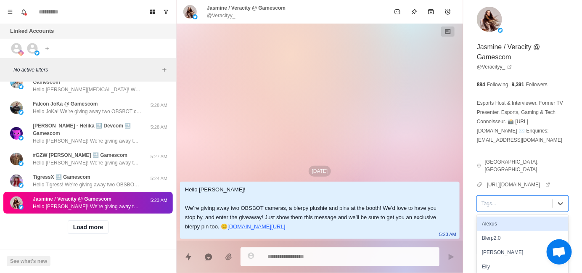
click at [494, 199] on div at bounding box center [515, 203] width 67 height 9
type input "**"
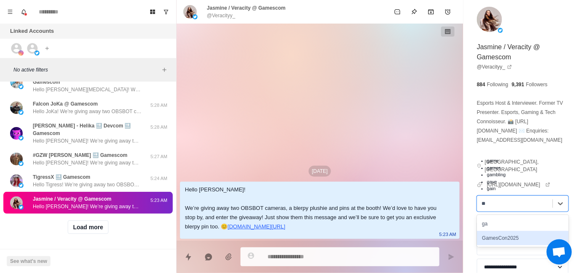
click at [514, 231] on div "GamesCon2025" at bounding box center [523, 238] width 92 height 14
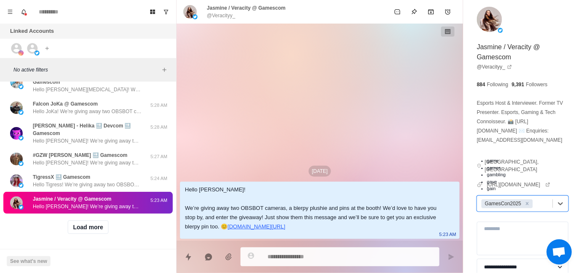
drag, startPoint x: 96, startPoint y: 217, endPoint x: 102, endPoint y: 206, distance: 12.8
click at [96, 220] on button "Load more" at bounding box center [88, 226] width 41 height 13
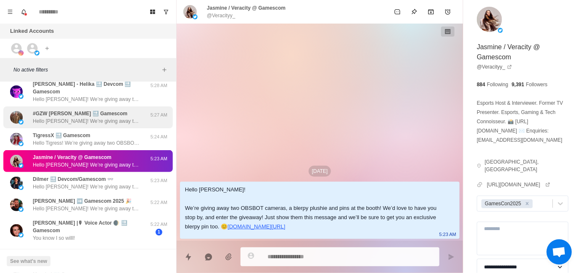
scroll to position [924, 0]
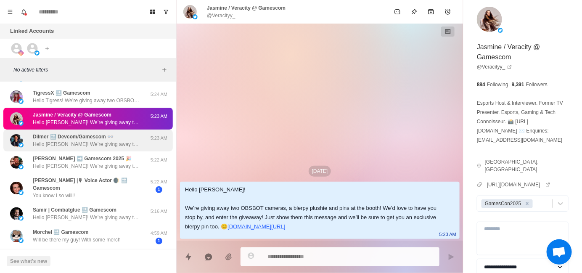
click at [94, 140] on p "Hello [PERSON_NAME]! We’re giving away two OBSBOT cameras, a blerpy plushie and…" at bounding box center [87, 144] width 109 height 8
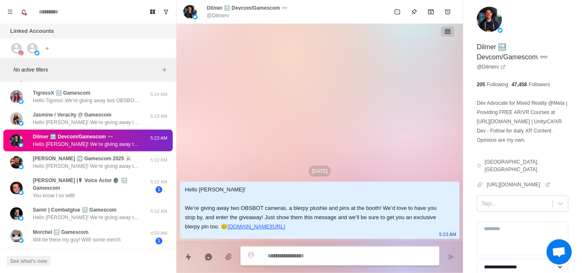
type textarea "*"
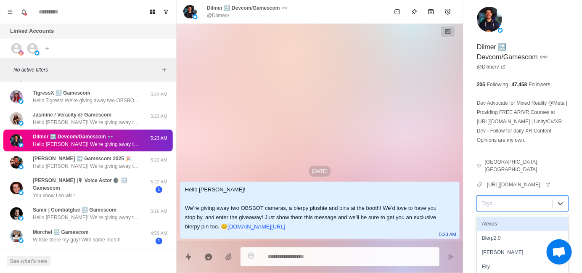
click at [501, 199] on div at bounding box center [515, 203] width 67 height 9
type input "**"
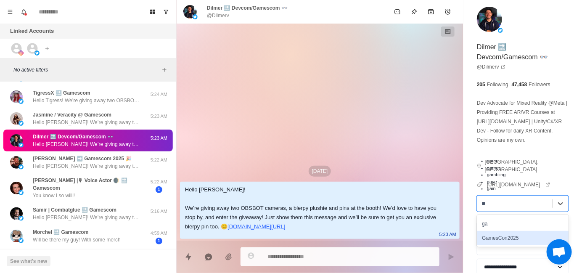
click at [512, 233] on div "GamesCon2025" at bounding box center [523, 238] width 92 height 14
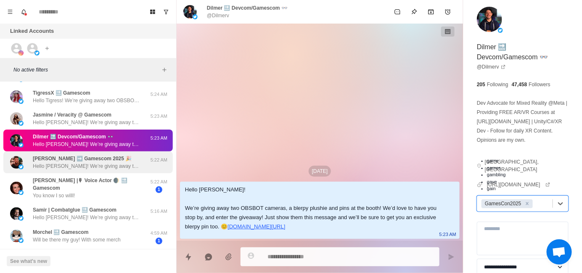
click at [69, 162] on p "Hello [PERSON_NAME]! We’re giving away two OBSBOT cameras, a blerpy plushie and…" at bounding box center [87, 166] width 109 height 8
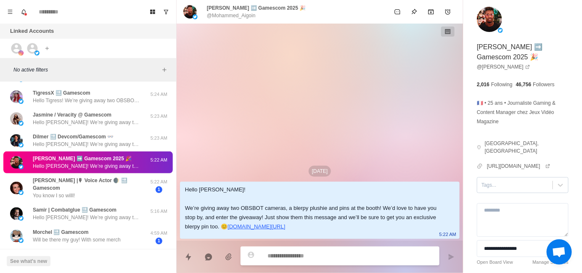
type textarea "*"
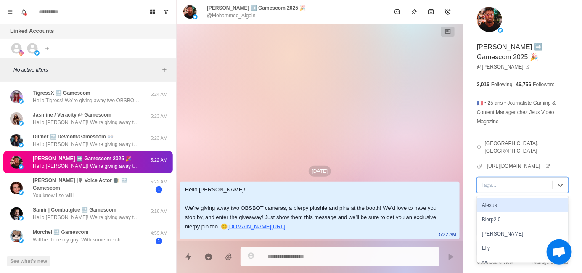
click at [503, 190] on div at bounding box center [515, 184] width 67 height 9
type input "**"
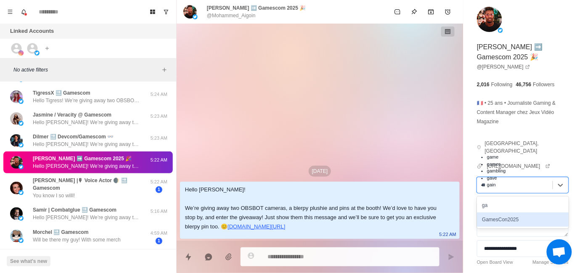
click at [512, 225] on div "GamesCon2025" at bounding box center [523, 219] width 92 height 14
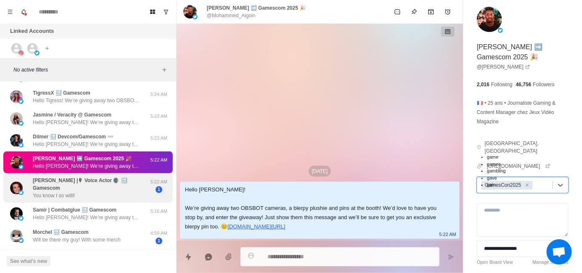
click at [83, 179] on p "[PERSON_NAME] |🎙 Voice Actor 🌒 🔜 Gamescom" at bounding box center [91, 184] width 116 height 15
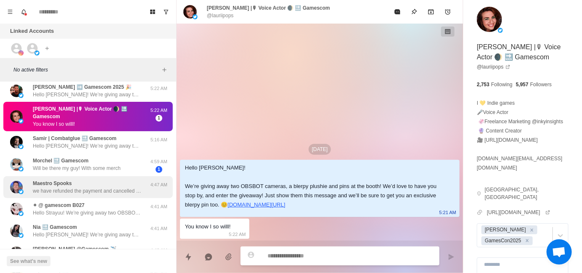
scroll to position [1008, 0]
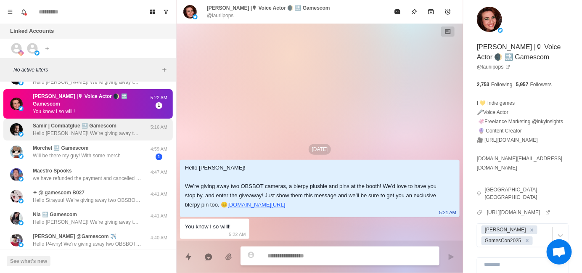
click at [94, 130] on p "Hello [PERSON_NAME]! We’re giving away two OBSBOT cameras, a blerpy plushie and…" at bounding box center [87, 134] width 109 height 8
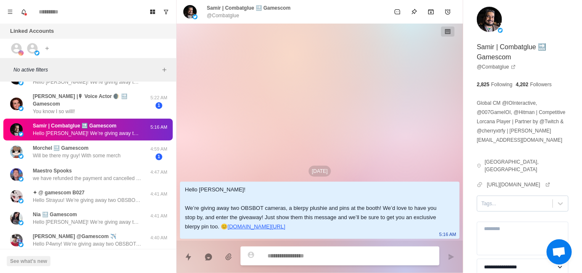
type textarea "*"
click at [503, 199] on div at bounding box center [515, 203] width 67 height 9
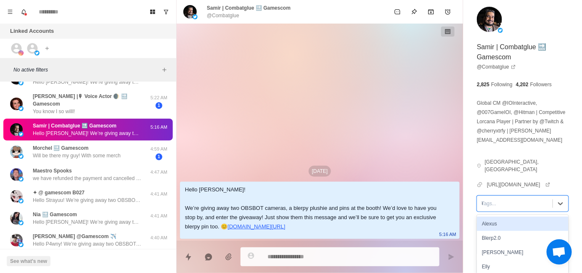
type input "**"
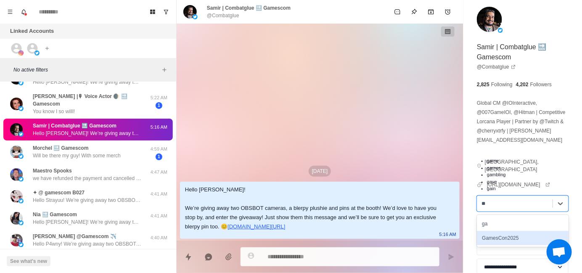
click at [513, 231] on div "GamesCon2025" at bounding box center [523, 238] width 92 height 14
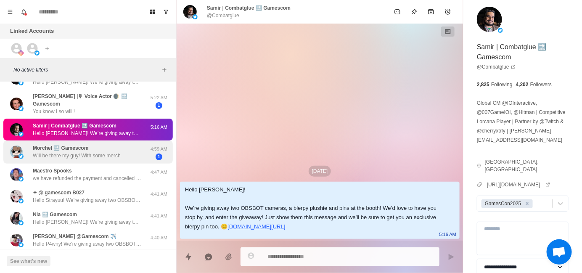
click at [105, 144] on div "Morchel 🔜 Gamescom Will be there my guy! With some merch" at bounding box center [77, 151] width 88 height 15
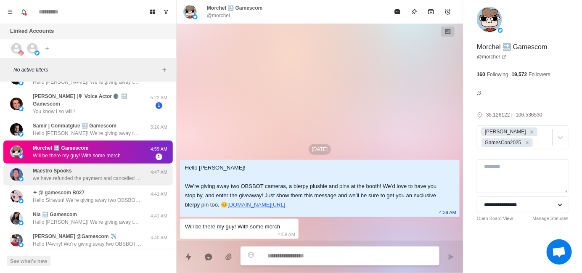
click at [105, 175] on p "we have refunded the payment and cancelled the subscription as well, please let…" at bounding box center [87, 179] width 109 height 8
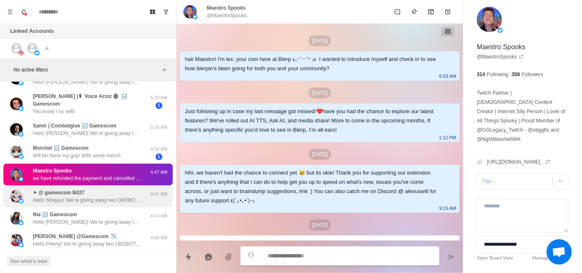
scroll to position [128, 0]
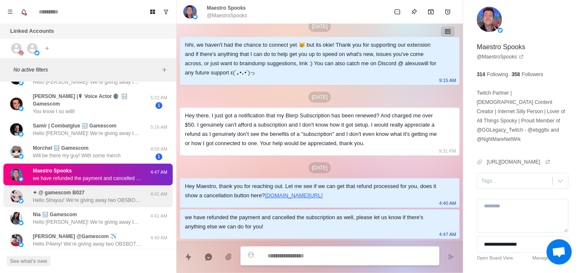
click at [119, 189] on div "✦ @ gamescom B027 Hello Strayuu! We’re giving away two OBSBOT cameras, a blerpy…" at bounding box center [87, 196] width 109 height 15
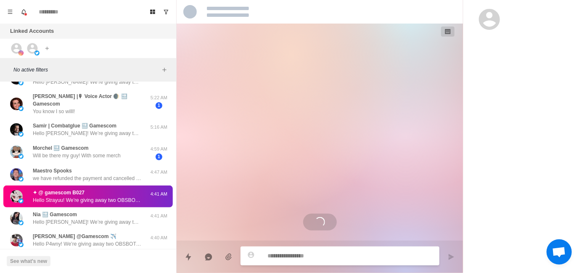
scroll to position [0, 0]
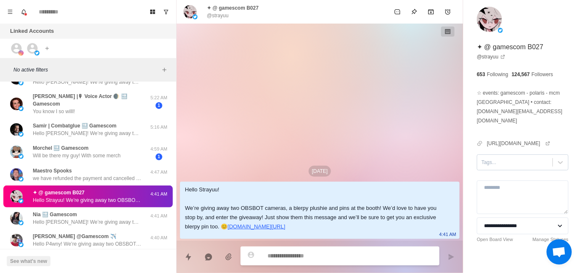
type textarea "*"
click at [500, 159] on div "Tags..." at bounding box center [523, 162] width 92 height 16
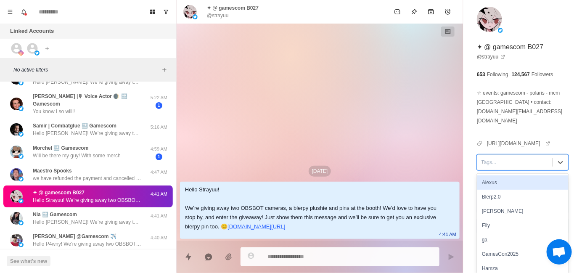
type input "**"
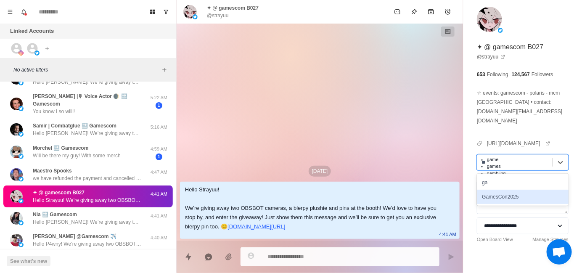
click at [538, 190] on div "GamesCon2025" at bounding box center [523, 197] width 92 height 14
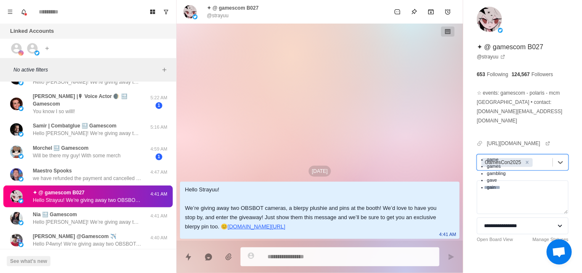
click at [279, 108] on div "[DATE] Hello Strayuu! We’re giving away two OBSBOT cameras, a blerpy plushie an…" at bounding box center [320, 132] width 286 height 217
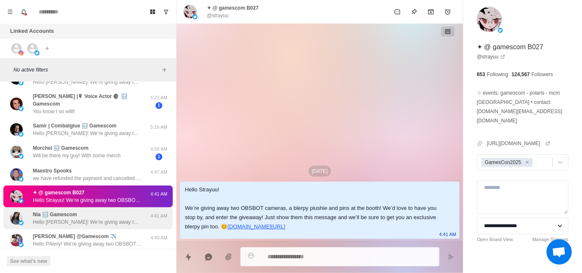
click at [80, 218] on p "Hello [PERSON_NAME]! We’re giving away two OBSBOT cameras, a blerpy plushie and…" at bounding box center [87, 222] width 109 height 8
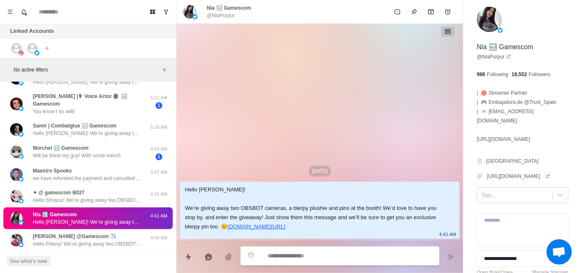
type textarea "*"
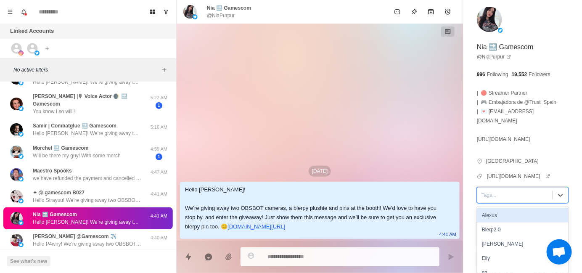
click at [490, 191] on div at bounding box center [515, 195] width 67 height 9
type input "**"
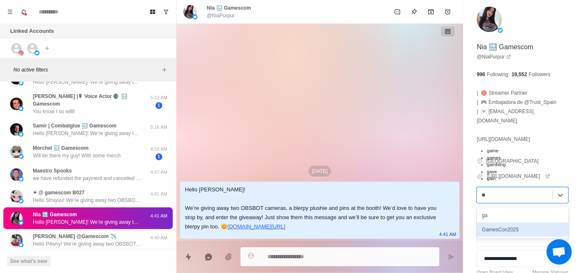
click at [501, 223] on div "GamesCon2025" at bounding box center [523, 230] width 92 height 14
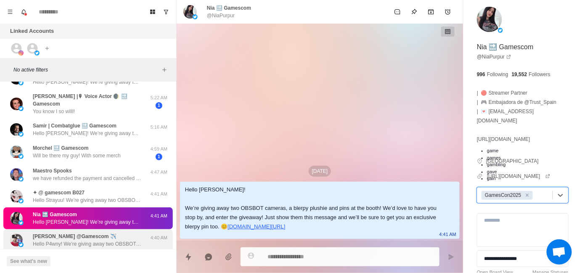
click at [85, 240] on p "Hello P4wny! We’re giving away two OBSBOT cameras, a blerpy plushie and pins at…" at bounding box center [87, 244] width 109 height 8
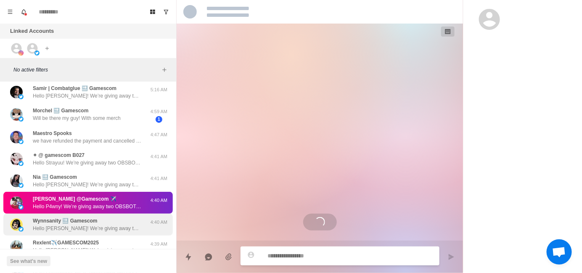
scroll to position [1092, 0]
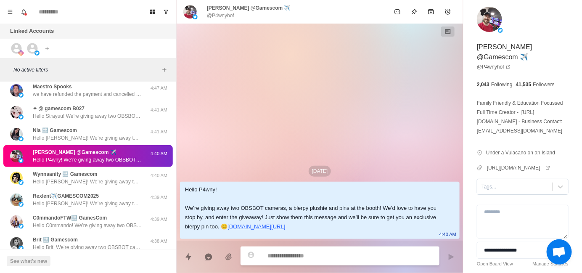
type textarea "*"
click at [493, 191] on div at bounding box center [515, 186] width 67 height 9
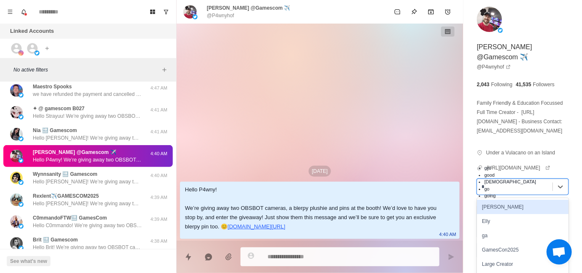
type input "**"
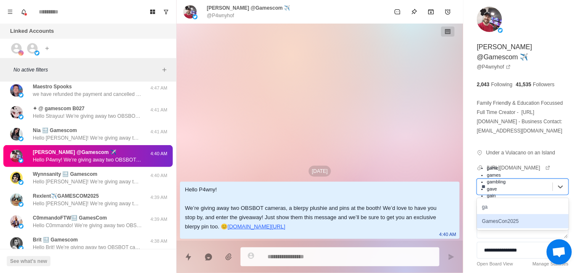
click at [493, 228] on div "GamesCon2025" at bounding box center [523, 221] width 92 height 14
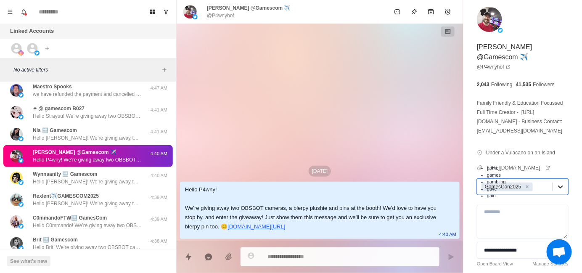
click at [558, 188] on icon at bounding box center [560, 187] width 5 height 3
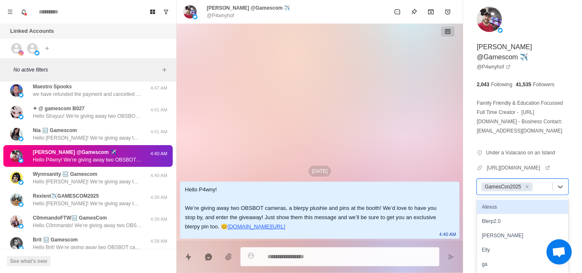
scroll to position [63, 0]
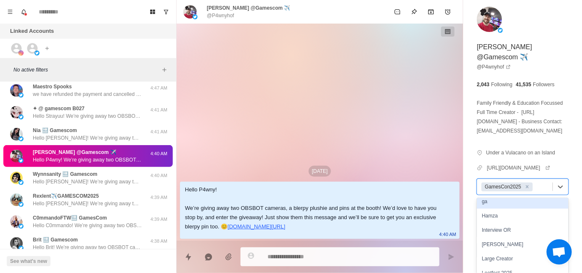
click at [369, 106] on div "[DATE] Hello P4wny! We’re giving away two OBSBOT cameras, a blerpy plushie and …" at bounding box center [320, 132] width 286 height 217
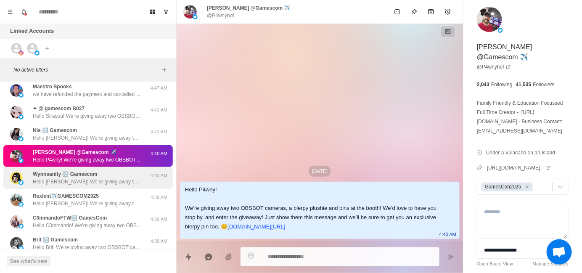
click at [85, 170] on p "Wynnsanity 🔜 Gamescom" at bounding box center [65, 174] width 65 height 8
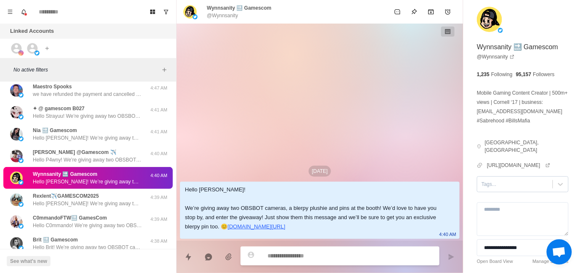
type textarea "*"
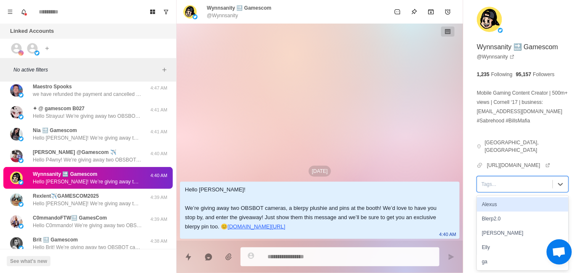
click at [507, 186] on div at bounding box center [515, 184] width 67 height 9
type input "**"
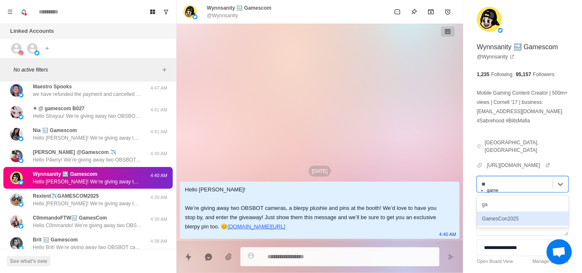
click at [541, 215] on div "GamesCon2025" at bounding box center [523, 219] width 92 height 14
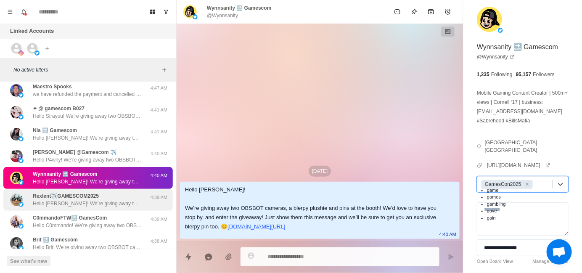
click at [104, 200] on p "Hello [PERSON_NAME]! We’re giving away two OBSBOT cameras, a blerpy plushie and…" at bounding box center [87, 204] width 109 height 8
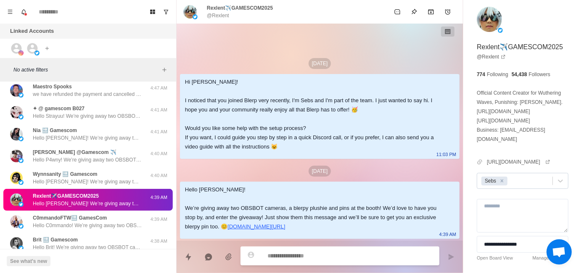
type textarea "*"
click at [522, 180] on div at bounding box center [528, 180] width 39 height 9
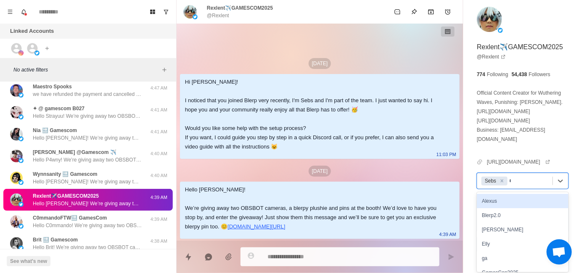
type input "**"
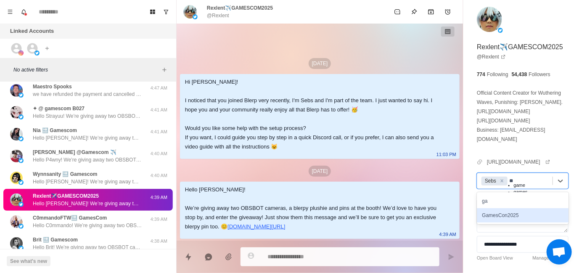
click at [494, 212] on div "GamesCon2025" at bounding box center [523, 215] width 92 height 14
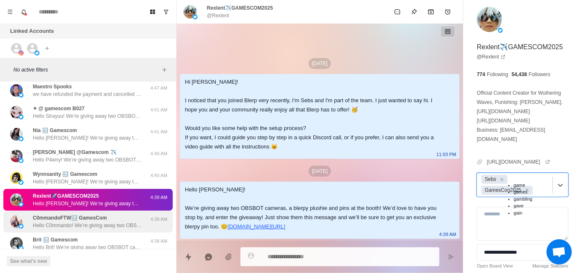
click at [98, 214] on p "C0mmandoFTW🔜 GamesCom" at bounding box center [70, 218] width 74 height 8
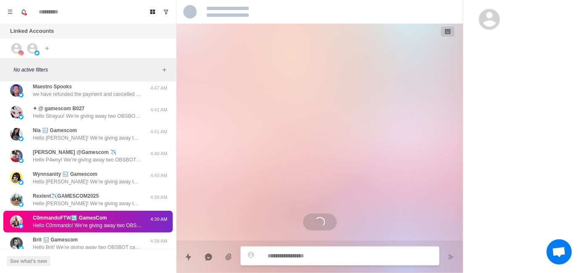
scroll to position [66, 0]
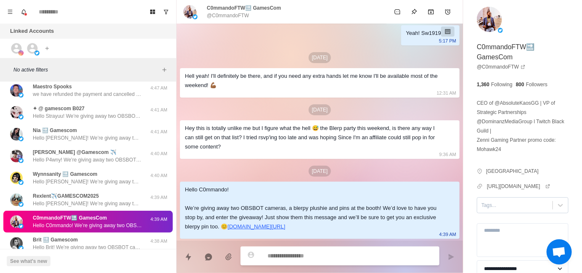
click at [498, 208] on div at bounding box center [515, 205] width 67 height 9
type textarea "*"
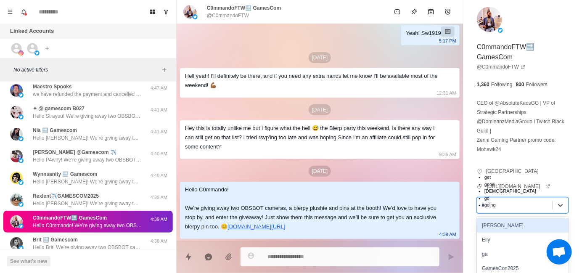
type input "**"
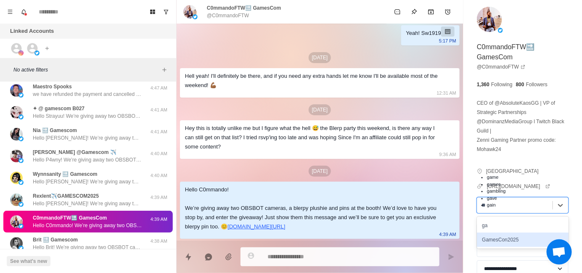
click at [493, 244] on div "GamesCon2025" at bounding box center [523, 240] width 92 height 14
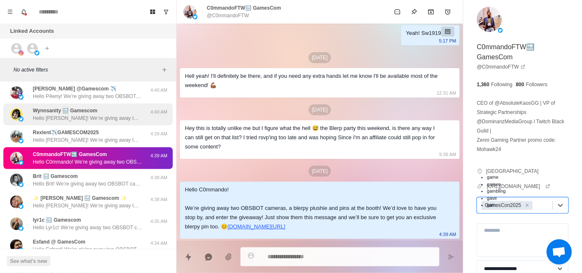
scroll to position [1176, 0]
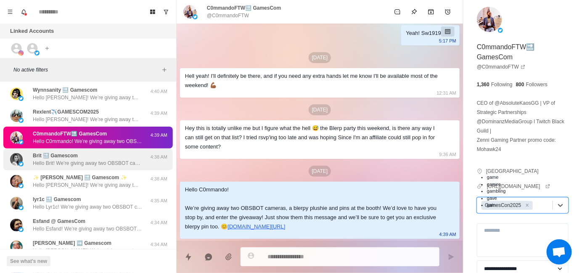
click at [76, 159] on p "Hello Brit! We’re giving away two OBSBOT cameras, a blerpy plushie and pins at …" at bounding box center [87, 163] width 109 height 8
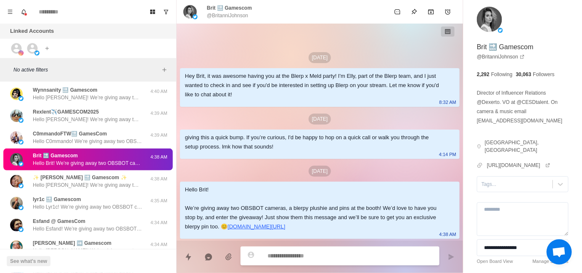
scroll to position [1, 0]
type textarea "*"
click at [512, 181] on div "Tags..." at bounding box center [514, 184] width 75 height 13
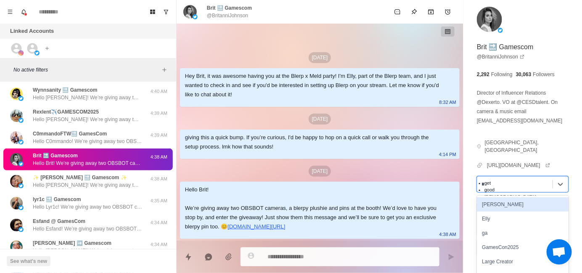
type input "**"
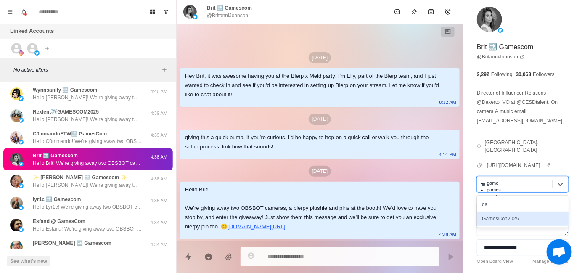
click at [537, 212] on div "GamesCon2025" at bounding box center [523, 219] width 92 height 14
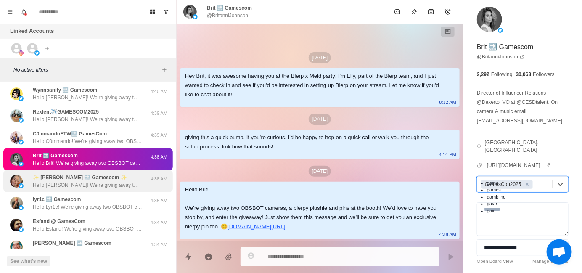
click at [90, 181] on p "Hello [PERSON_NAME]! We’re giving away two OBSBOT cameras, a blerpy plushie and…" at bounding box center [87, 185] width 109 height 8
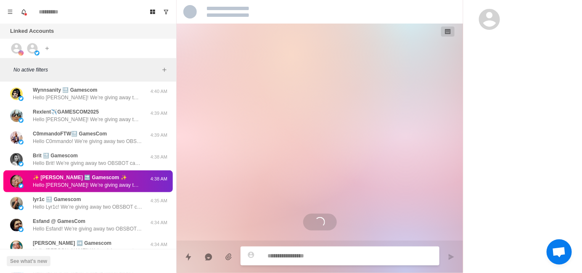
scroll to position [0, 0]
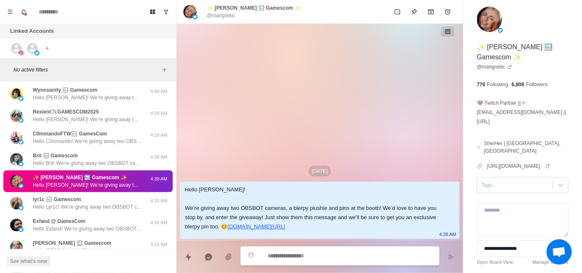
type textarea "*"
click at [521, 181] on div at bounding box center [515, 184] width 67 height 9
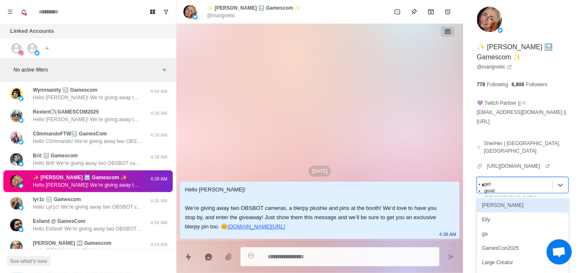
type input "**"
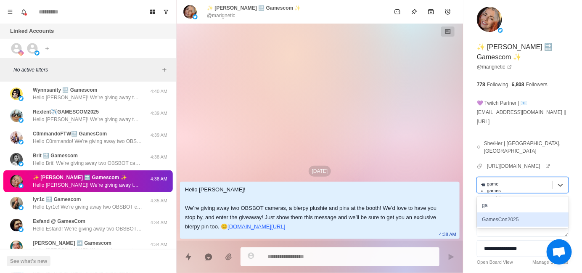
click at [543, 212] on div "GamesCon2025" at bounding box center [523, 219] width 92 height 14
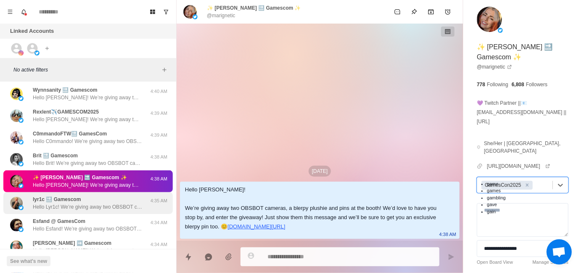
click at [79, 203] on p "Hello Lyr1c! We’re giving away two OBSBOT cameras, a blerpy plushie and pins at…" at bounding box center [87, 207] width 109 height 8
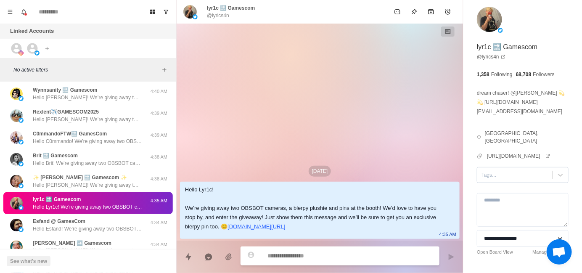
type textarea "*"
click at [511, 170] on div at bounding box center [515, 174] width 67 height 9
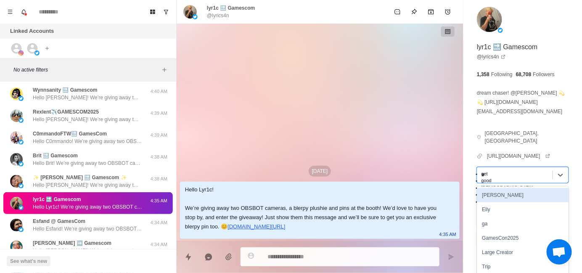
type input "**"
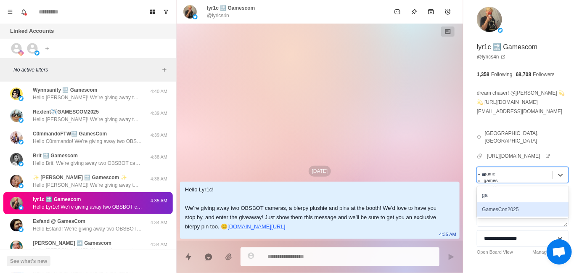
click at [546, 202] on div "GamesCon2025" at bounding box center [523, 209] width 92 height 14
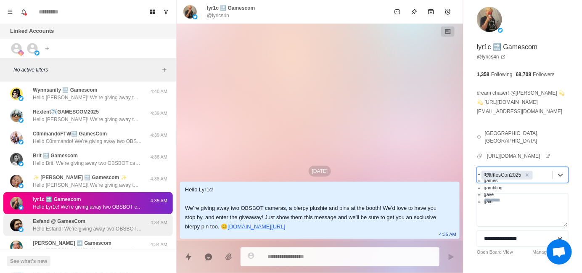
click at [86, 225] on p "Hello Esfand! We’re giving away two OBSBOT cameras, a blerpy plushie and pins a…" at bounding box center [87, 229] width 109 height 8
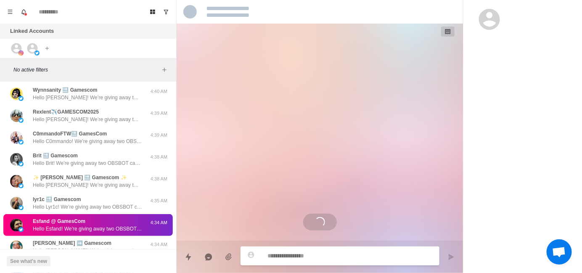
scroll to position [63, 0]
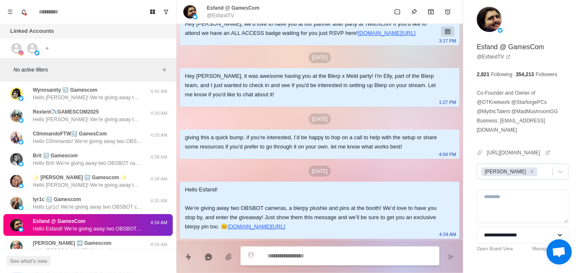
type textarea "*"
click at [539, 167] on div at bounding box center [543, 171] width 9 height 9
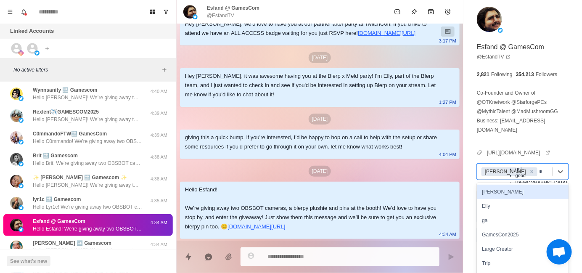
type input "**"
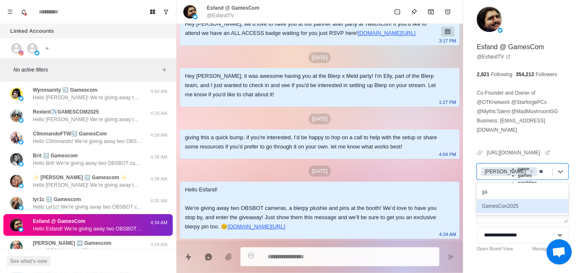
click at [490, 199] on div "GamesCon2025" at bounding box center [523, 206] width 92 height 14
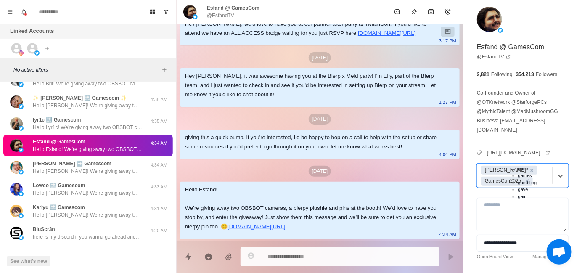
scroll to position [1260, 0]
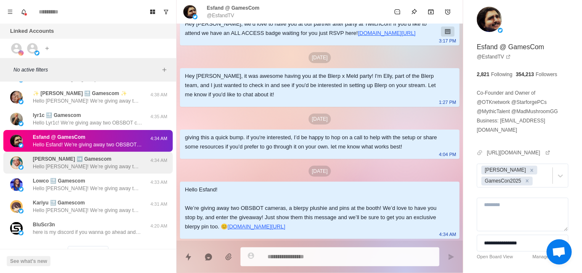
click at [92, 163] on p "Hello [PERSON_NAME]! We’re giving away two OBSBOT cameras, a blerpy plushie and…" at bounding box center [87, 167] width 109 height 8
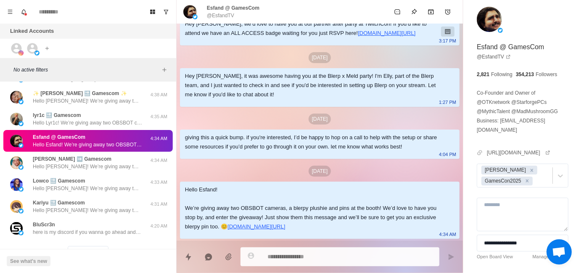
scroll to position [0, 0]
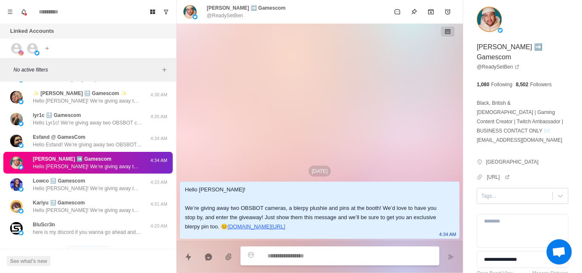
type textarea "*"
click at [512, 190] on div "Tags..." at bounding box center [523, 196] width 92 height 16
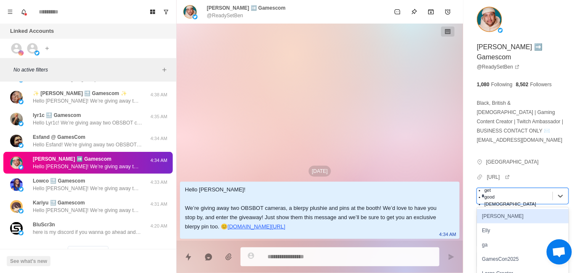
type input "**"
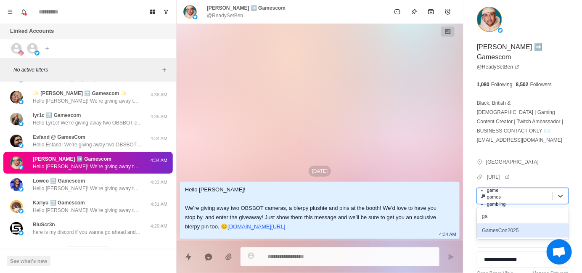
click at [536, 223] on div "GamesCon2025" at bounding box center [523, 230] width 92 height 14
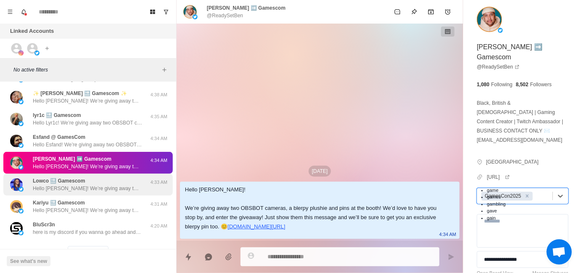
click at [90, 185] on p "Hello [PERSON_NAME]! We’re giving away two OBSBOT cameras, a blerpy plushie and…" at bounding box center [87, 189] width 109 height 8
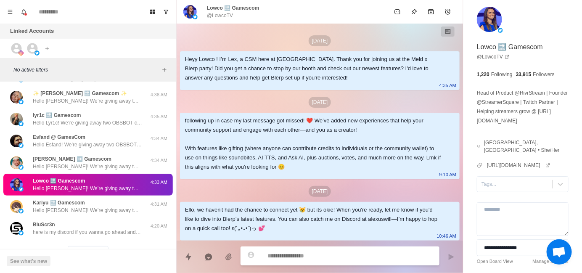
scroll to position [100, 0]
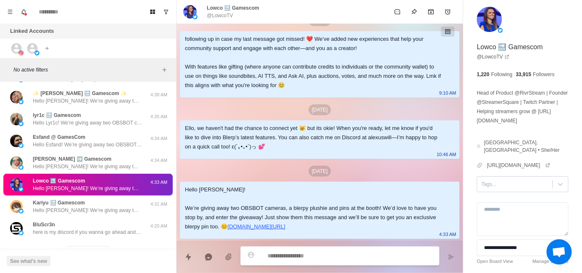
type textarea "*"
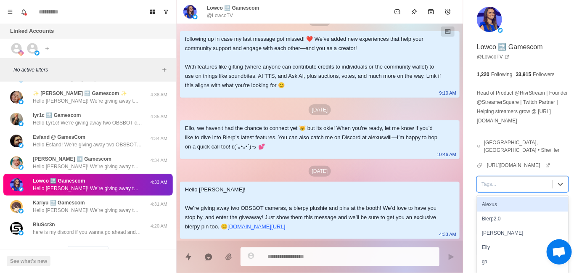
click at [499, 180] on div at bounding box center [515, 184] width 67 height 9
type input "**"
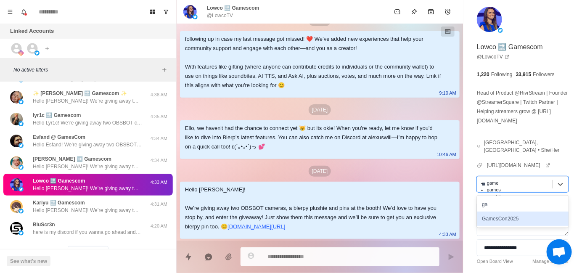
click at [539, 212] on div "GamesCon2025" at bounding box center [523, 219] width 92 height 14
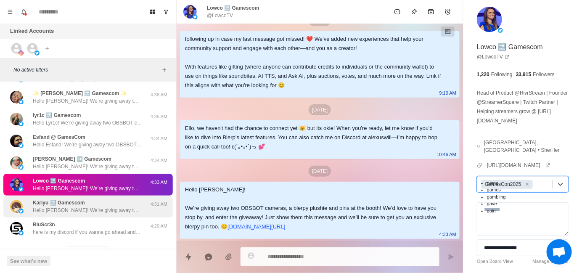
click at [110, 207] on p "Hello [PERSON_NAME]! We’re giving away two OBSBOT cameras, a blerpy plushie and…" at bounding box center [87, 211] width 109 height 8
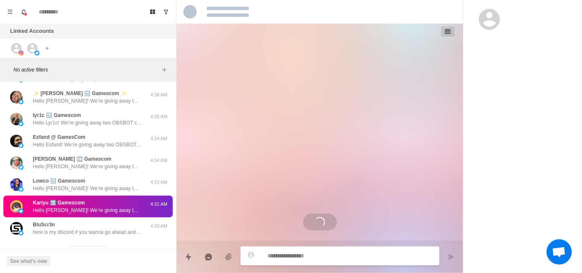
scroll to position [0, 0]
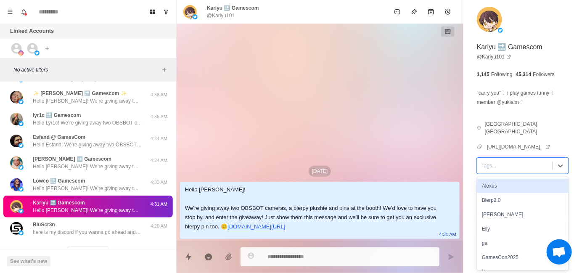
type textarea "*"
click at [489, 172] on div "Tags..." at bounding box center [523, 166] width 92 height 16
type input "**"
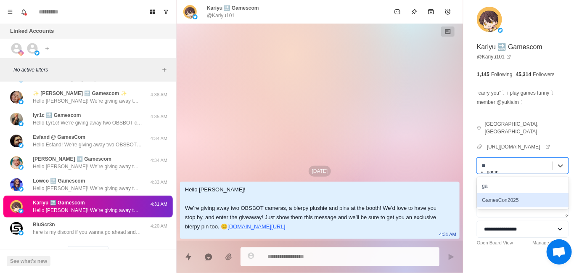
click at [543, 199] on div "GamesCon2025" at bounding box center [523, 200] width 92 height 14
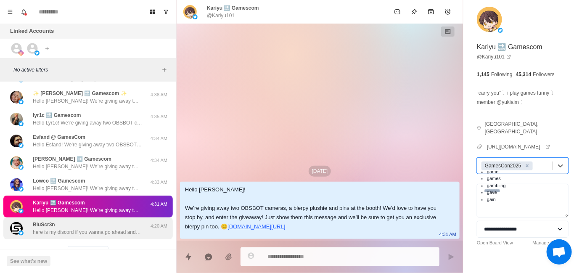
click at [111, 228] on p "here is my discord if you wanna go ahead and add me - [PERSON_NAME]" at bounding box center [87, 232] width 109 height 8
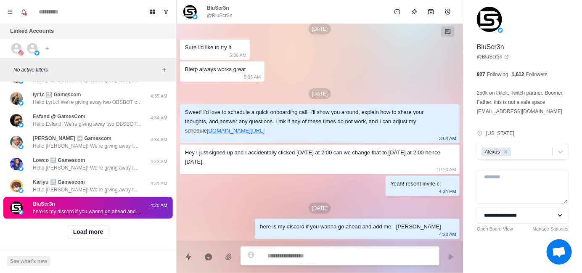
scroll to position [1285, 0]
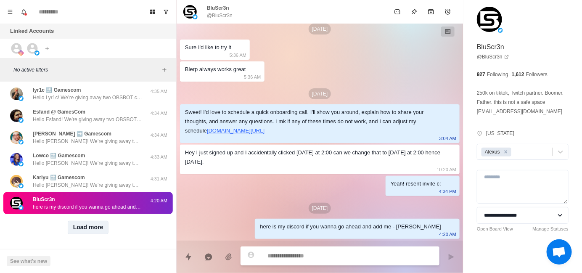
click at [78, 221] on button "Load more" at bounding box center [88, 227] width 41 height 13
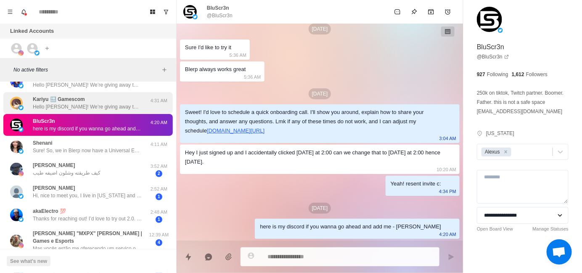
scroll to position [1370, 0]
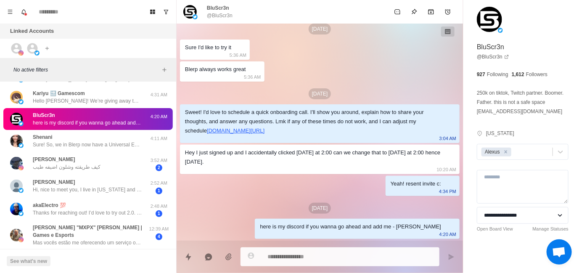
type textarea "*"
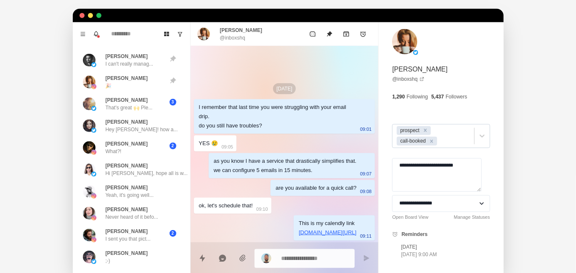
scroll to position [5, 0]
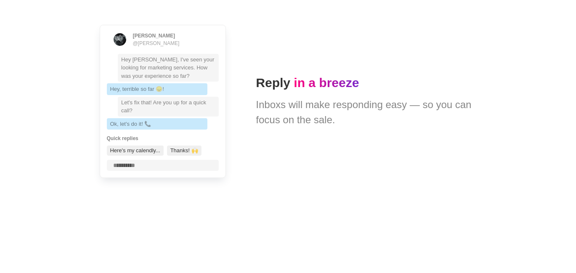
type textarea "*"
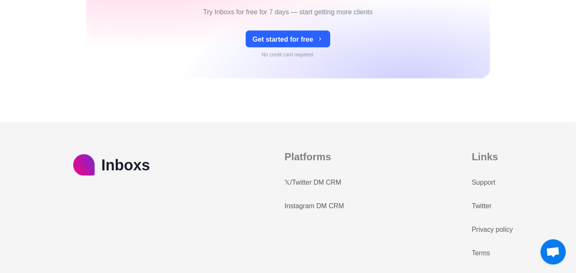
scroll to position [3737, 0]
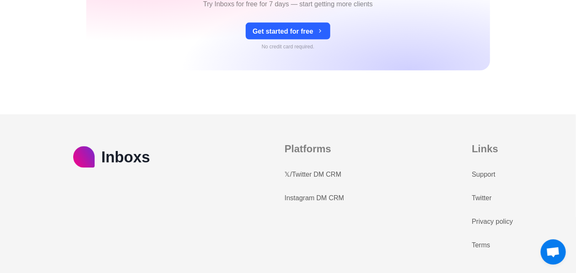
click at [493, 171] on link "Support" at bounding box center [484, 175] width 24 height 10
